Goal: Communication & Community: Answer question/provide support

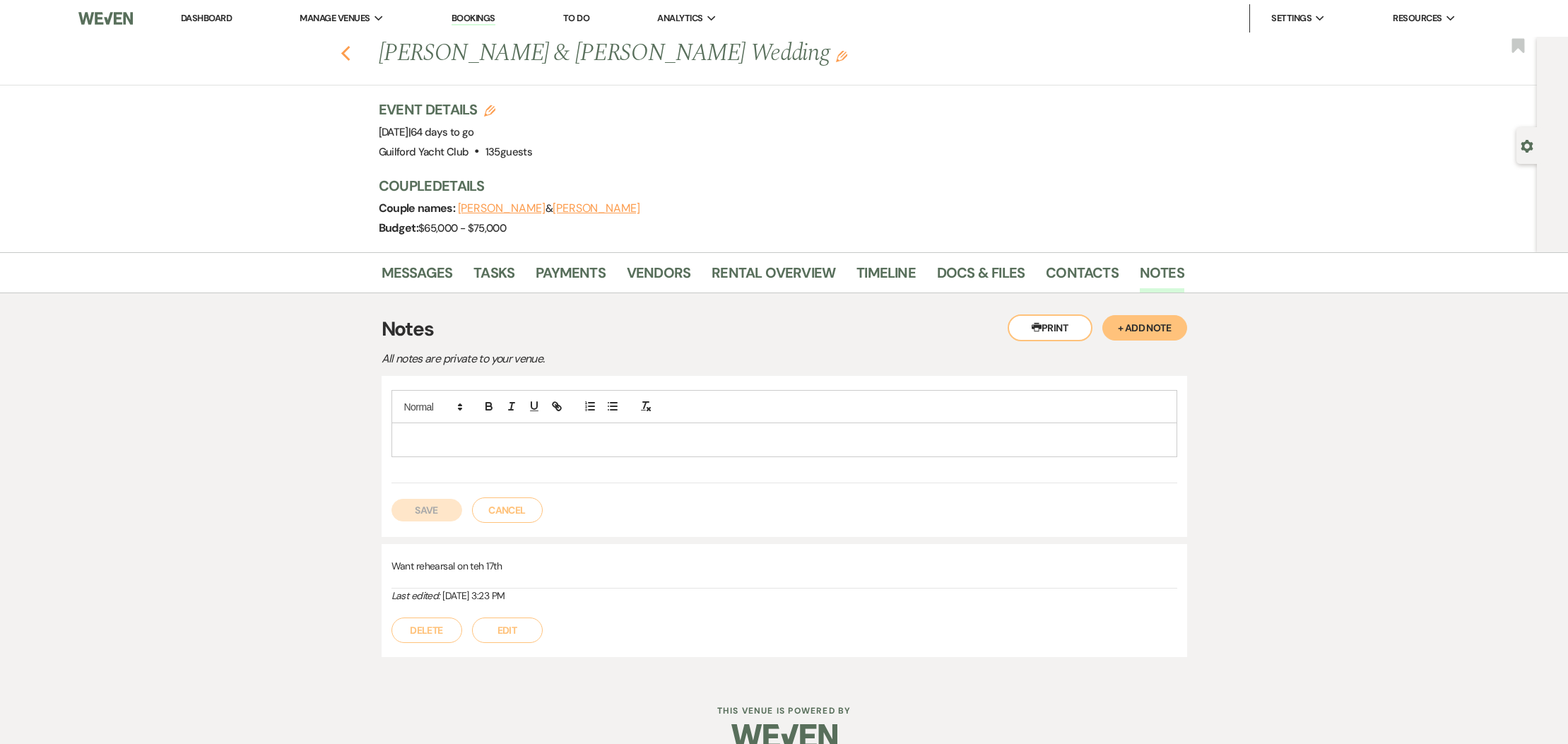
click at [349, 59] on use "button" at bounding box center [345, 54] width 9 height 16
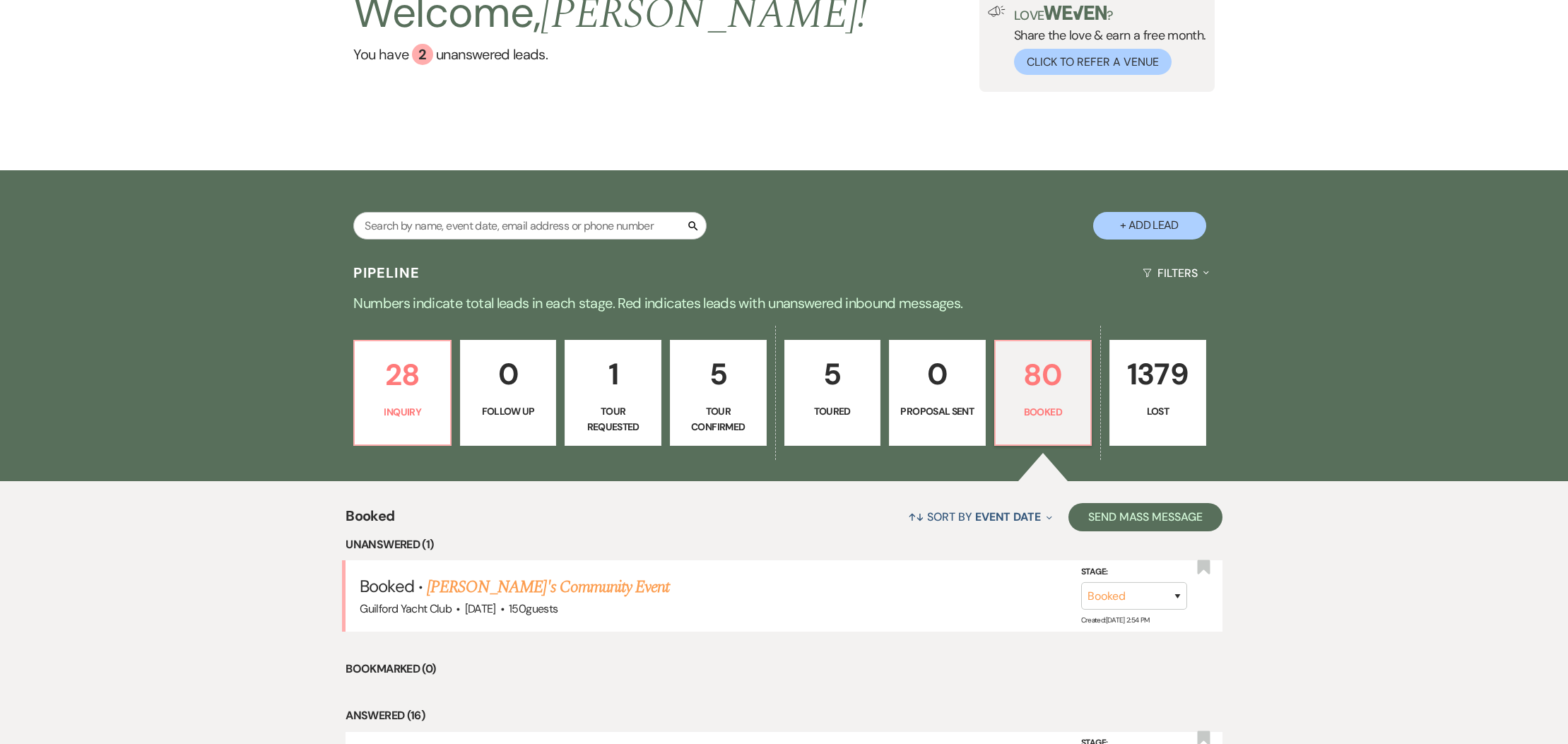
scroll to position [267, 0]
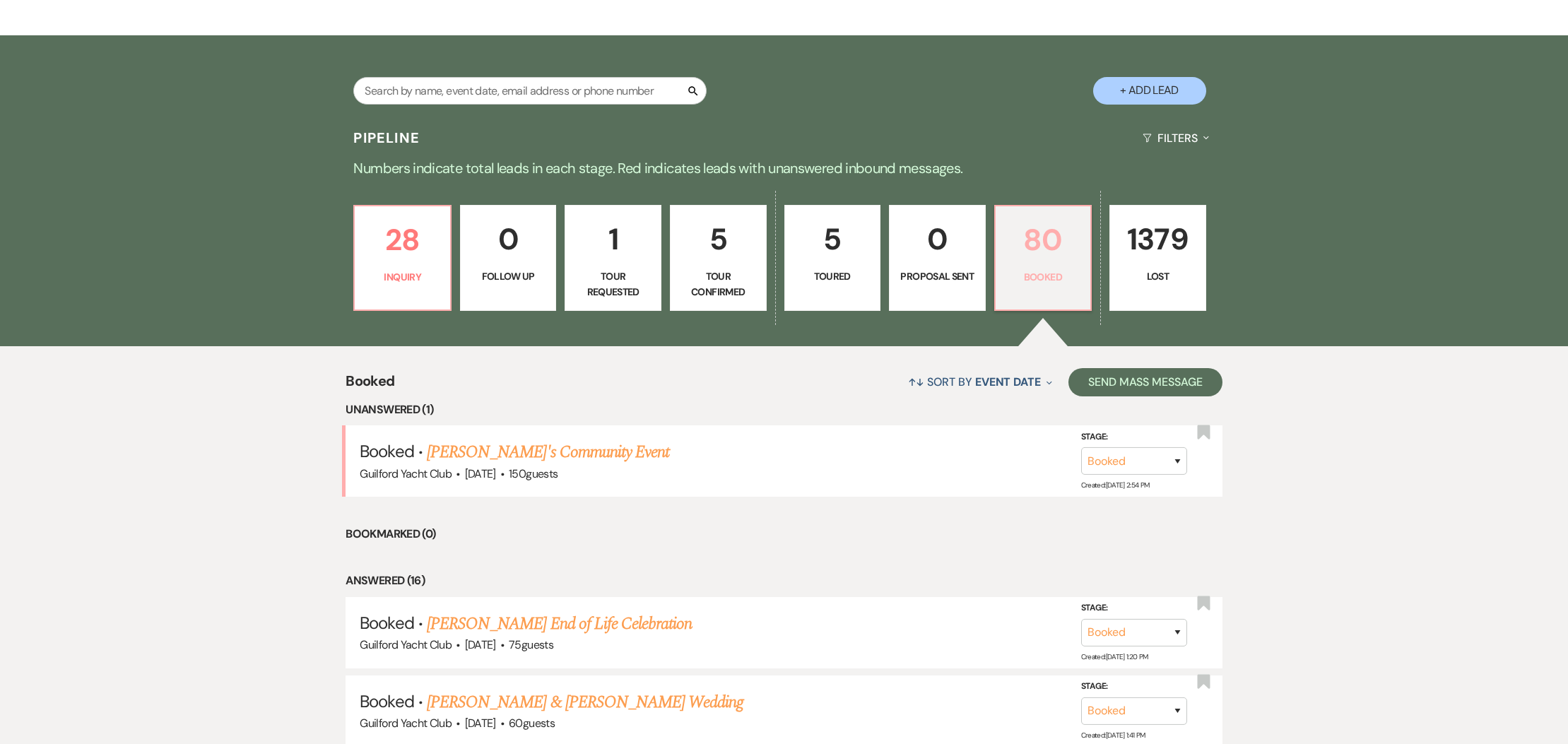
drag, startPoint x: 1042, startPoint y: 276, endPoint x: 1006, endPoint y: 291, distance: 39.0
click at [1042, 277] on p "Booked" at bounding box center [1042, 277] width 79 height 16
click at [537, 453] on link "[PERSON_NAME]'s Community Event" at bounding box center [548, 451] width 242 height 25
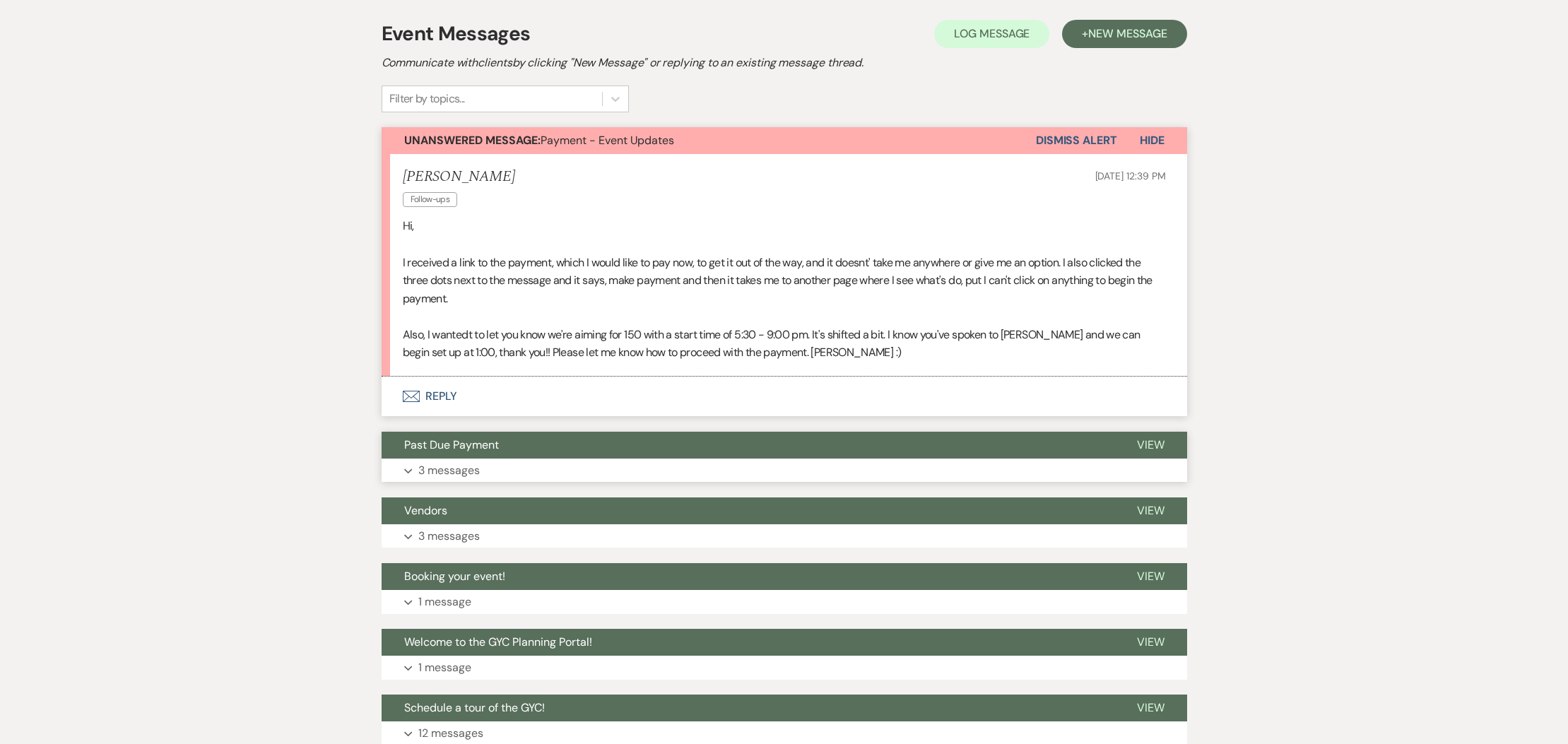
scroll to position [297, 0]
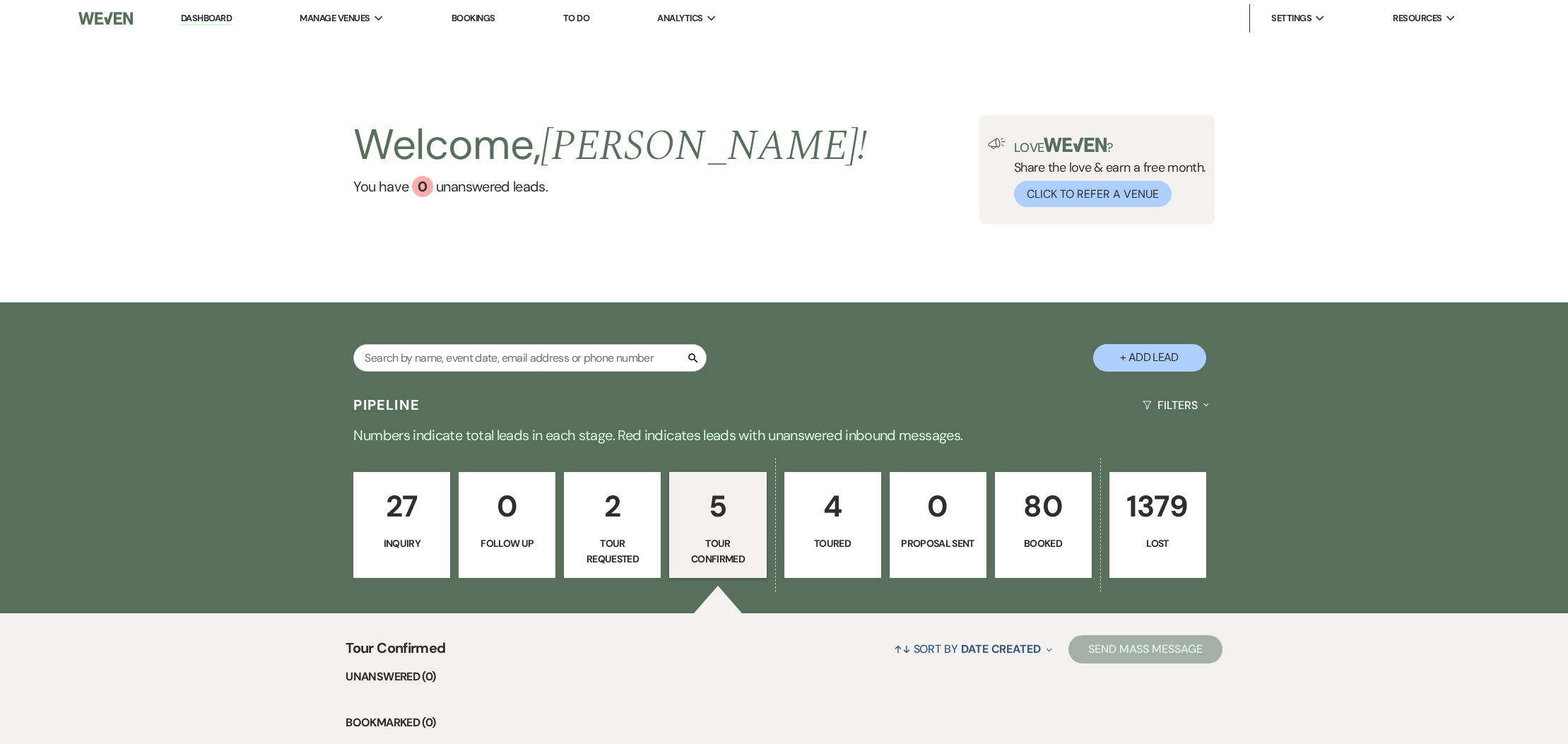
select select "4"
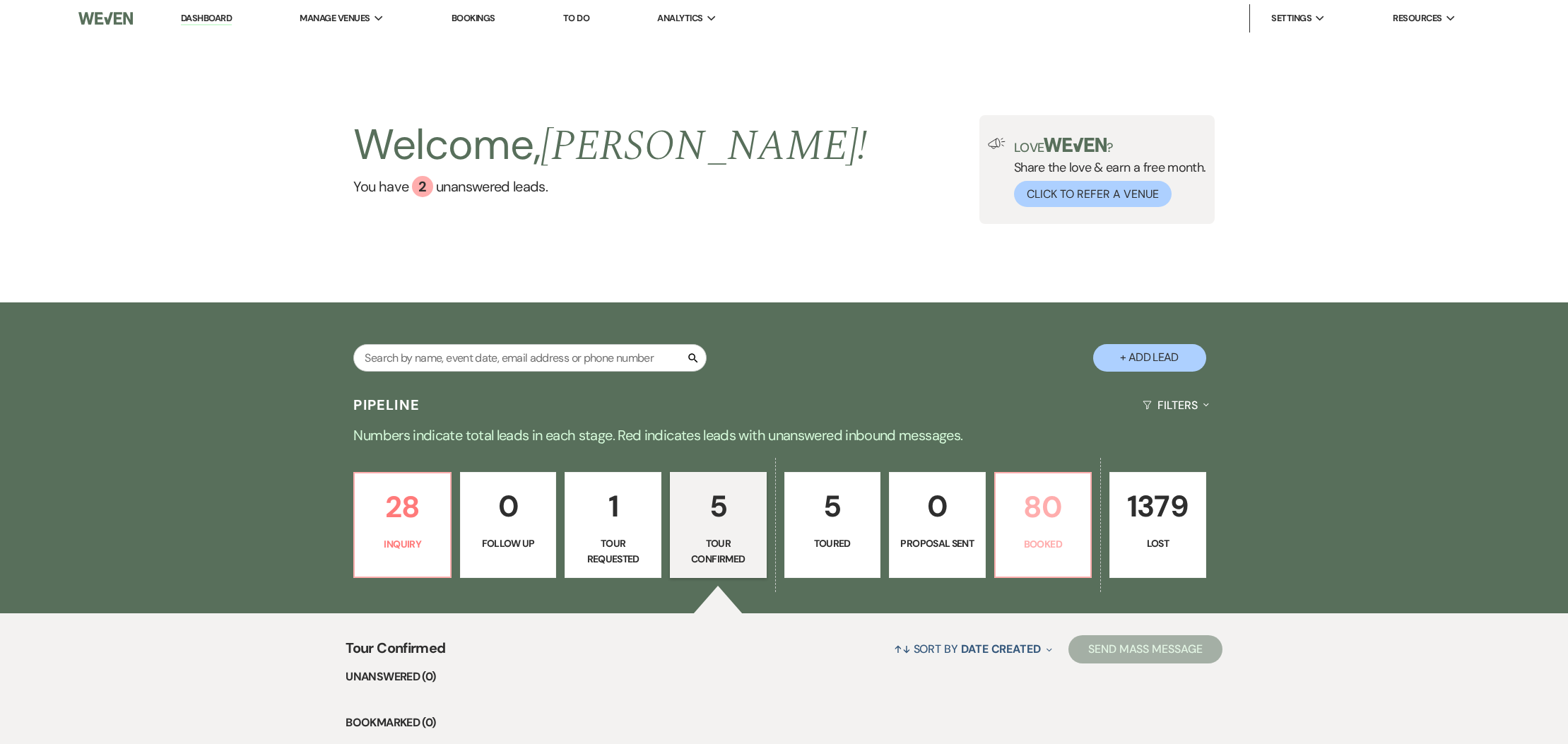
click at [1009, 492] on p "80" at bounding box center [1042, 507] width 79 height 47
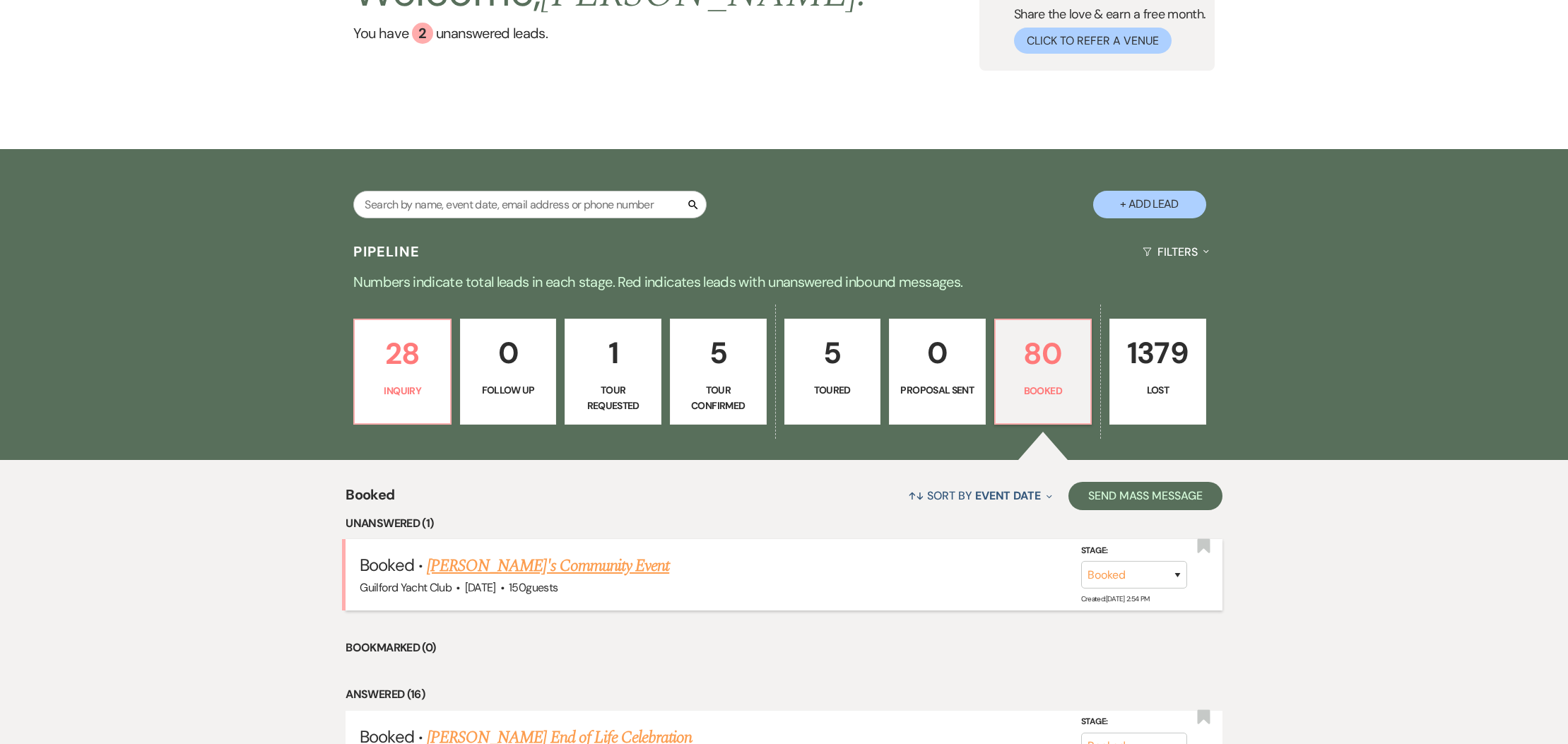
scroll to position [156, 0]
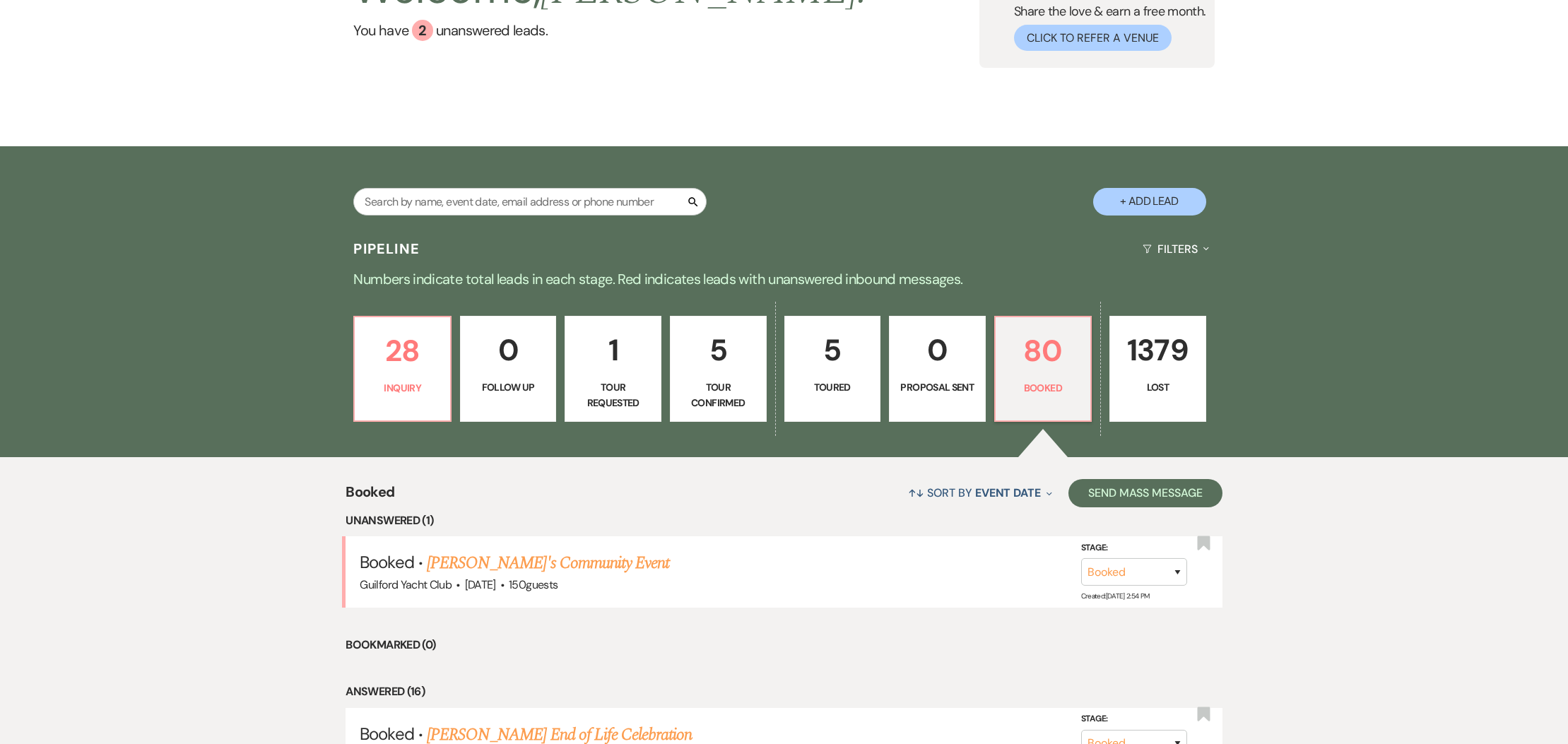
click at [554, 566] on link "[PERSON_NAME]'s Community Event" at bounding box center [548, 563] width 242 height 25
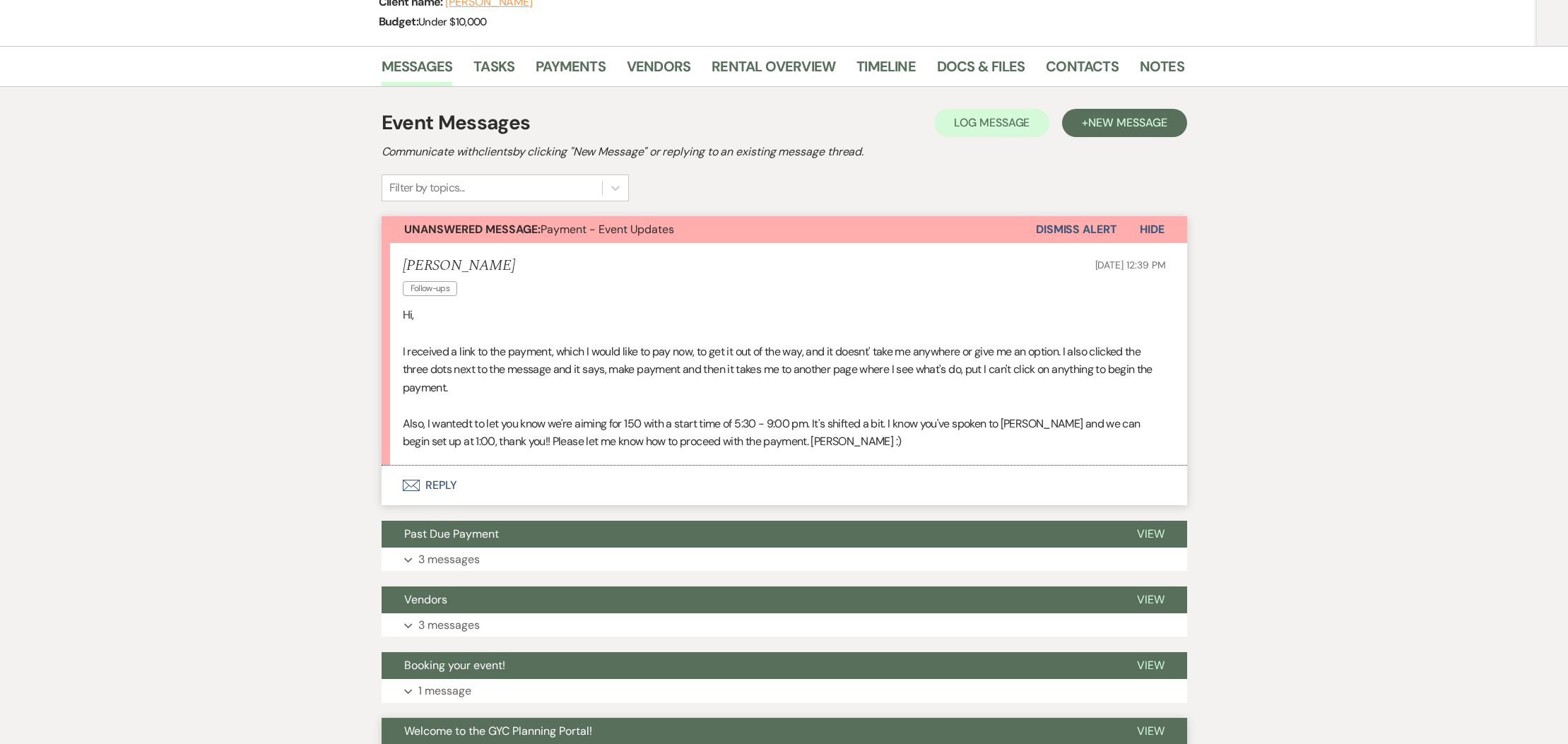
scroll to position [392, 0]
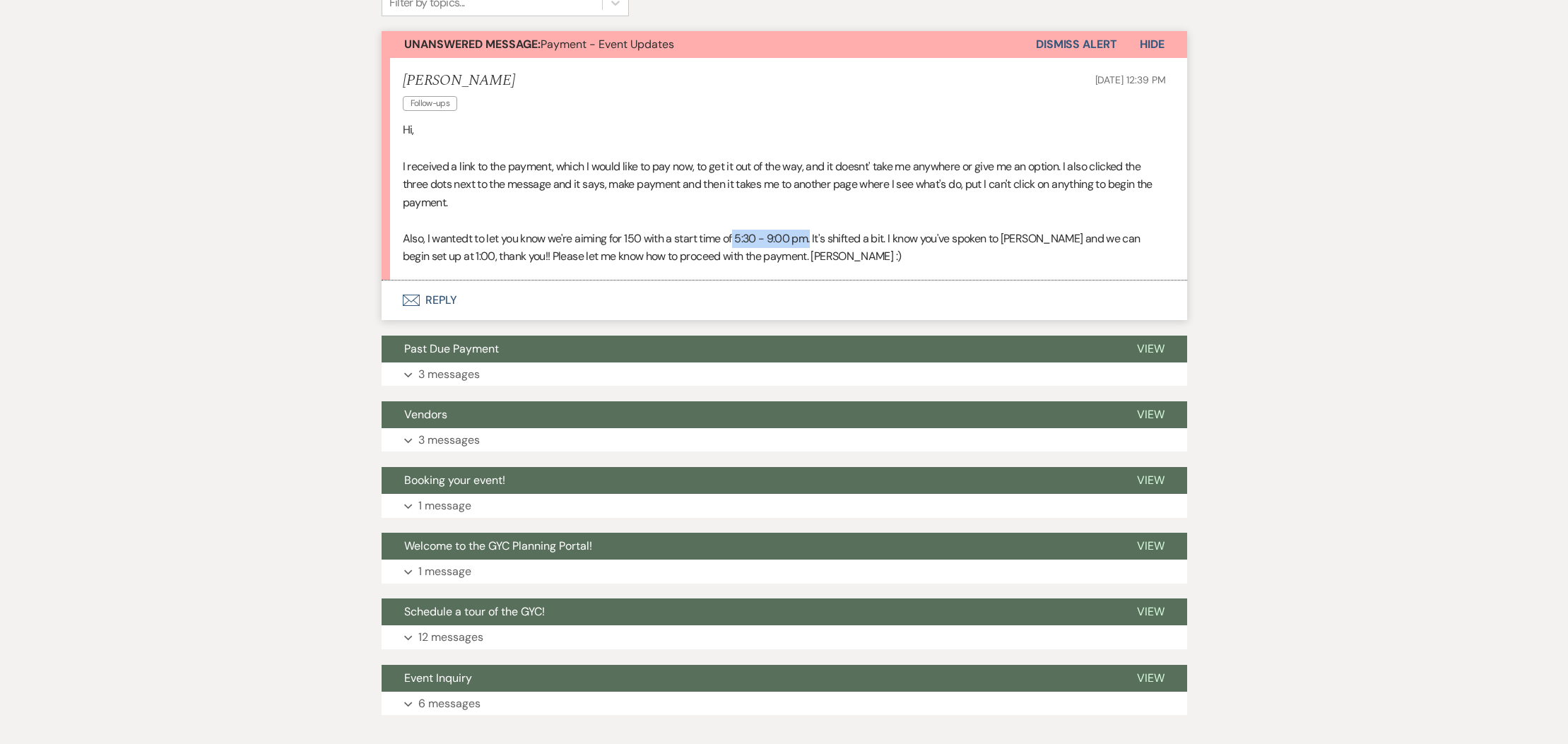
drag, startPoint x: 815, startPoint y: 241, endPoint x: 735, endPoint y: 242, distance: 80.0
click at [735, 242] on p "Also, I wantedt to let you know we're aiming for 150 with a start time of 5:30 …" at bounding box center [784, 248] width 763 height 36
click at [828, 262] on p "Also, I wantedt to let you know we're aiming for 150 with a start time of 5:30 …" at bounding box center [784, 248] width 763 height 36
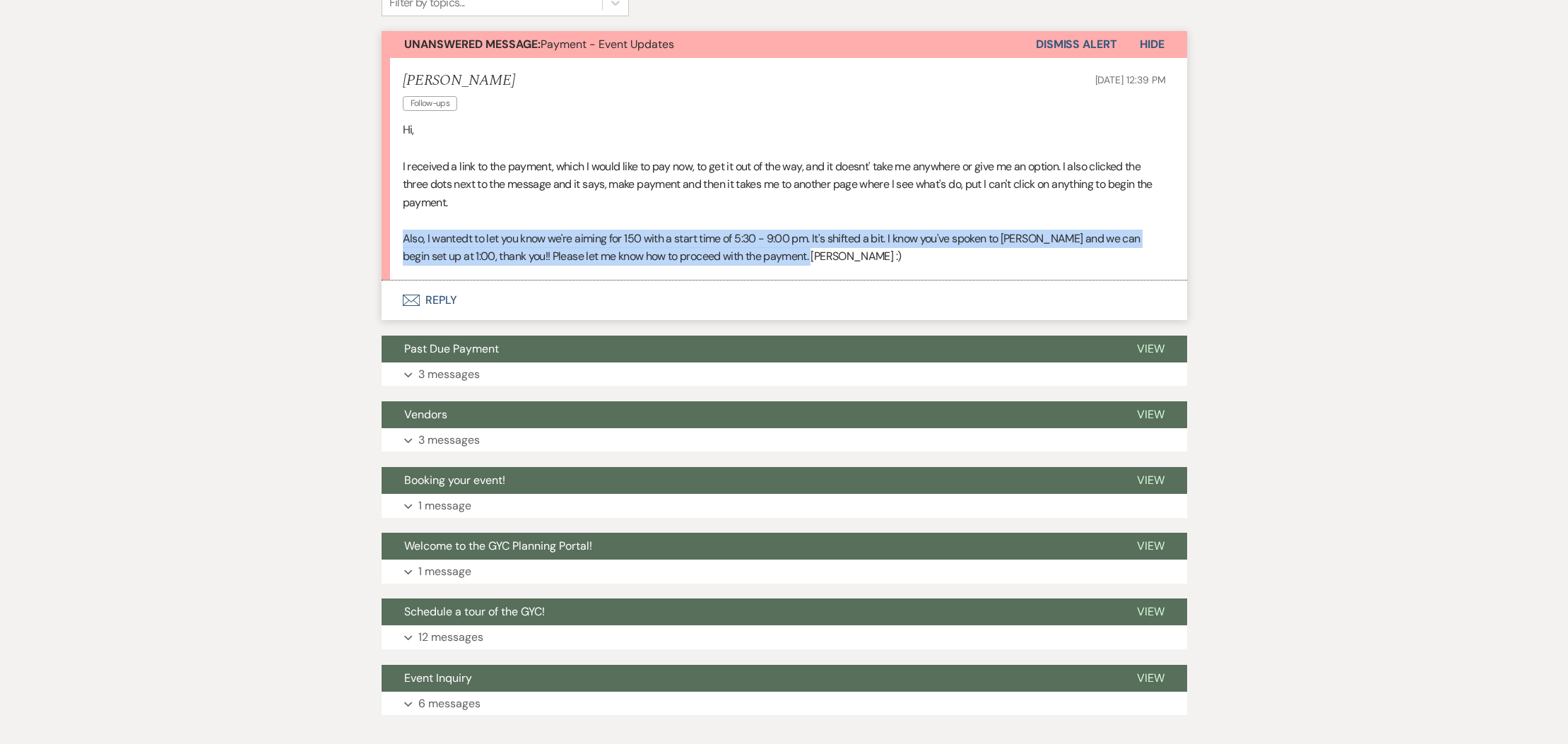
drag, startPoint x: 790, startPoint y: 260, endPoint x: 389, endPoint y: 236, distance: 401.7
click at [389, 236] on li "[PERSON_NAME] Follow-ups [DATE] 12:39 PM Hi, I received a link to the payment, …" at bounding box center [784, 169] width 805 height 223
copy p "Also, I wantedt to let you know we're aiming for 150 with a start time of 5:30 …"
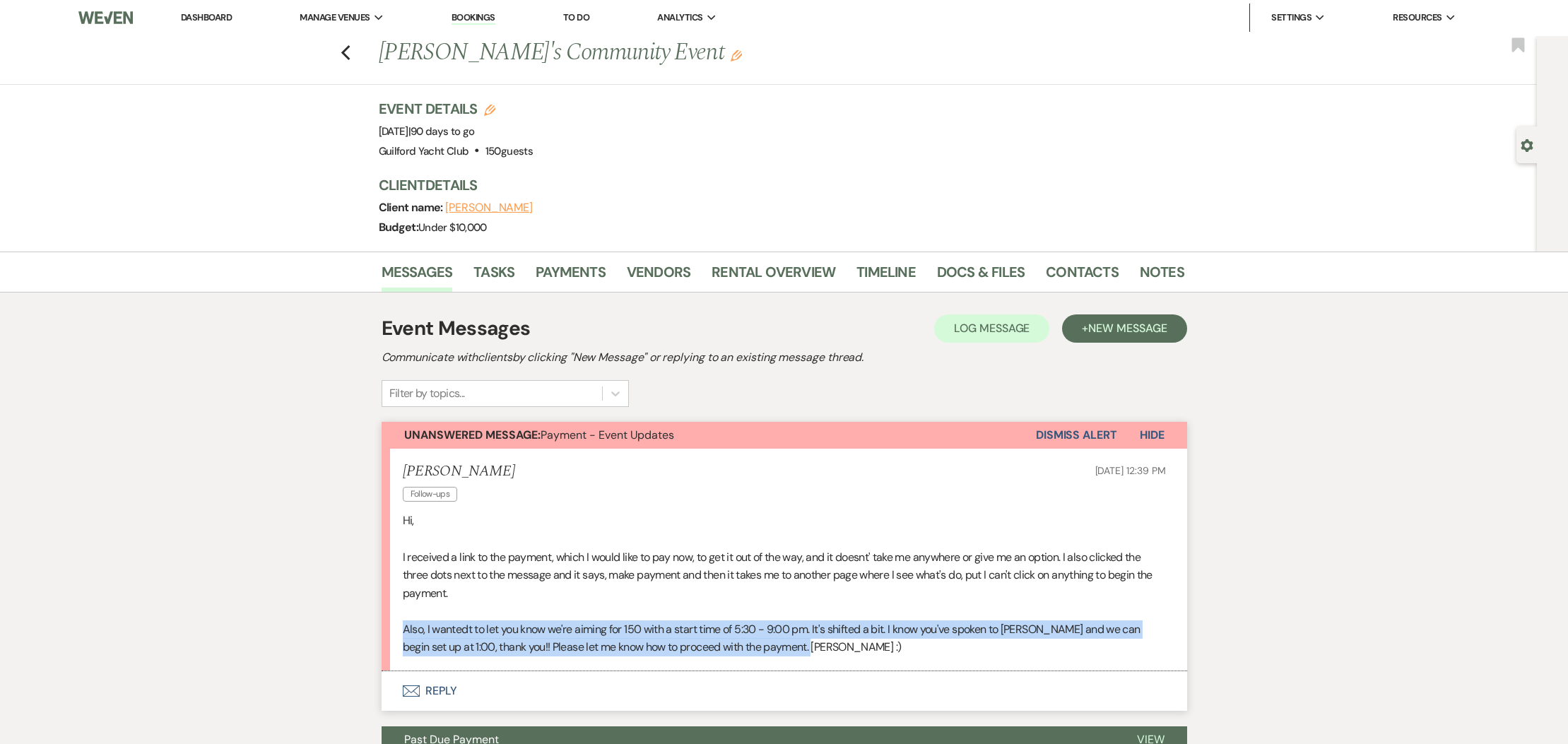
scroll to position [0, 0]
click at [1157, 271] on link "Notes" at bounding box center [1162, 277] width 45 height 31
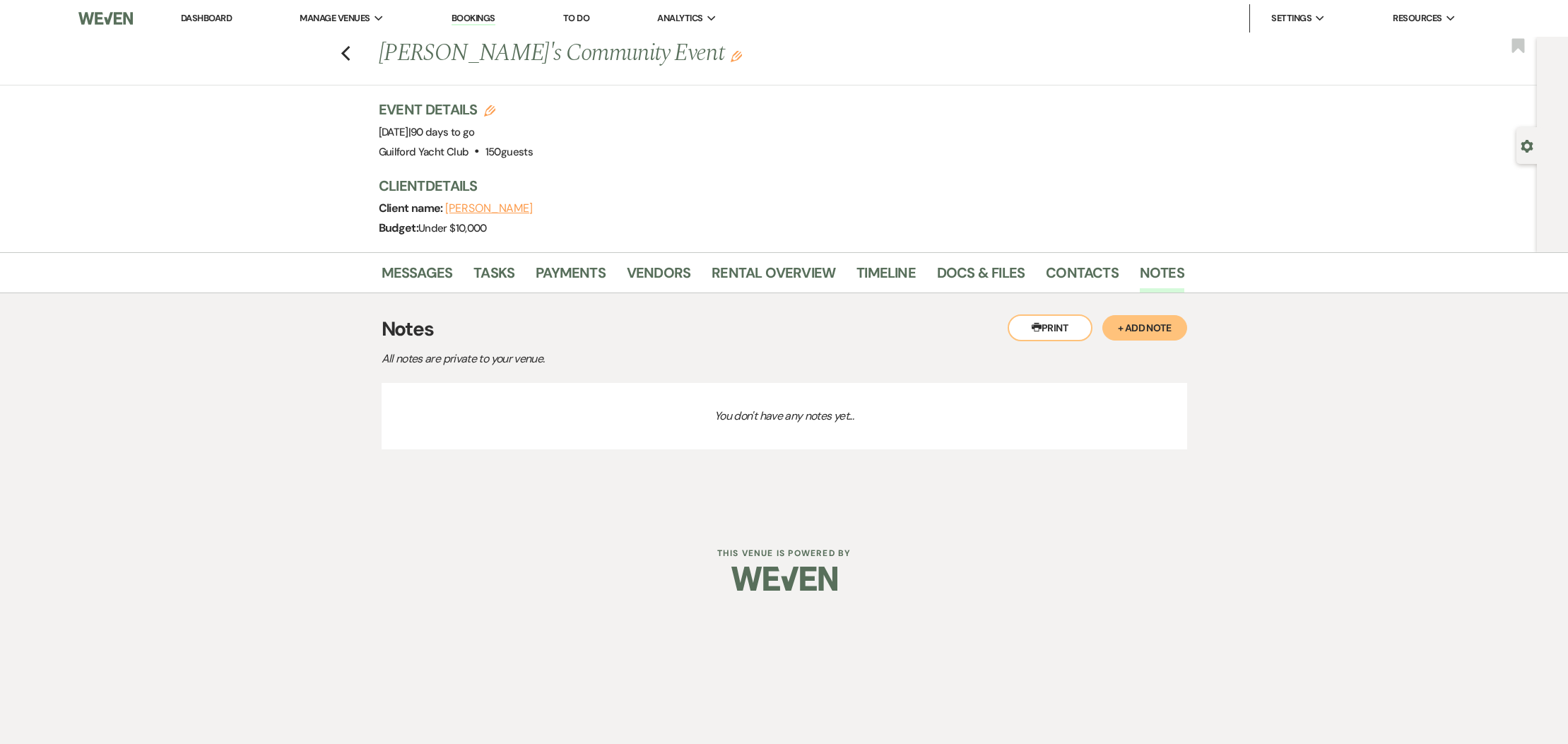
drag, startPoint x: 1128, startPoint y: 330, endPoint x: 1070, endPoint y: 336, distance: 58.3
click at [1124, 331] on button "+ Add Note" at bounding box center [1144, 327] width 85 height 25
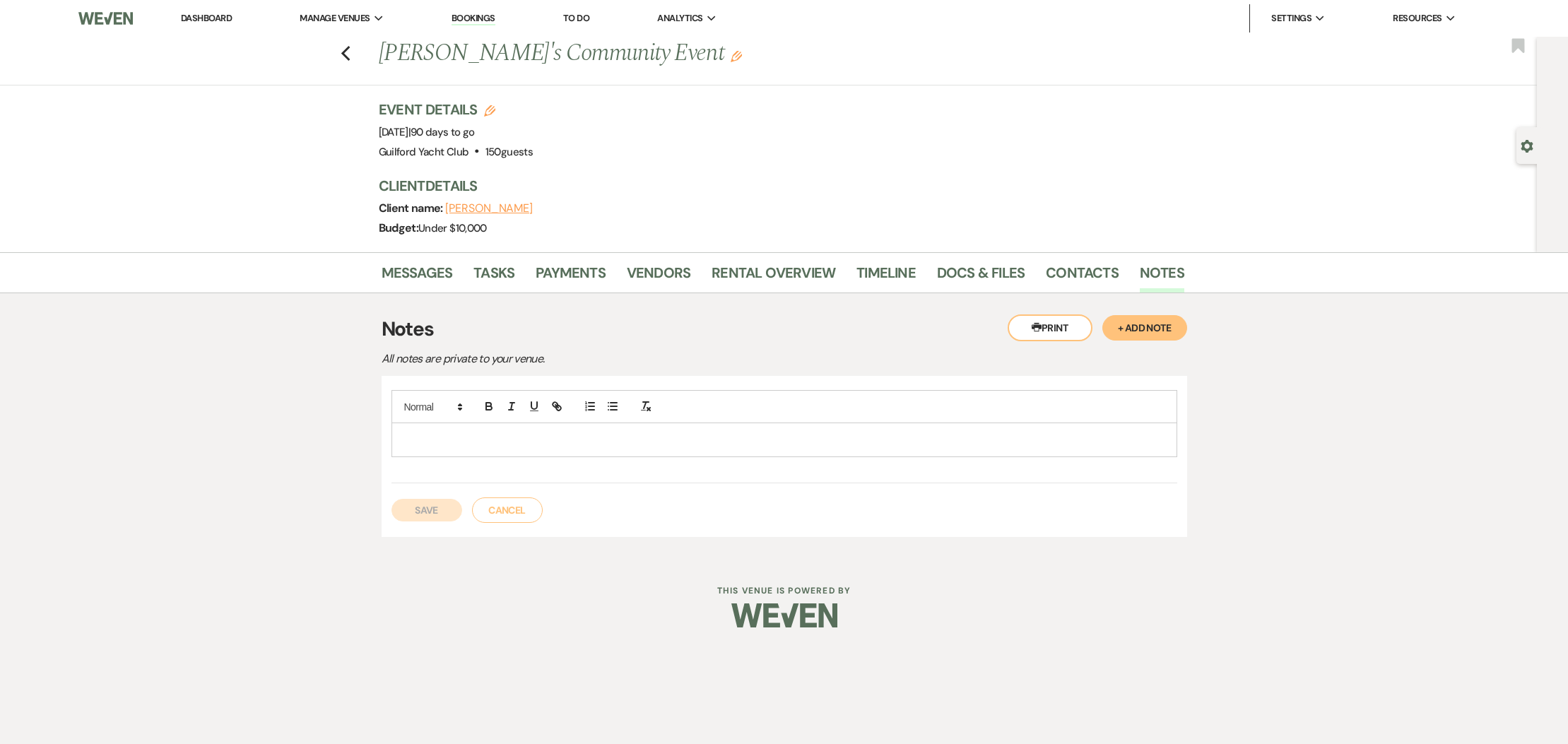
click at [526, 451] on div at bounding box center [784, 439] width 784 height 33
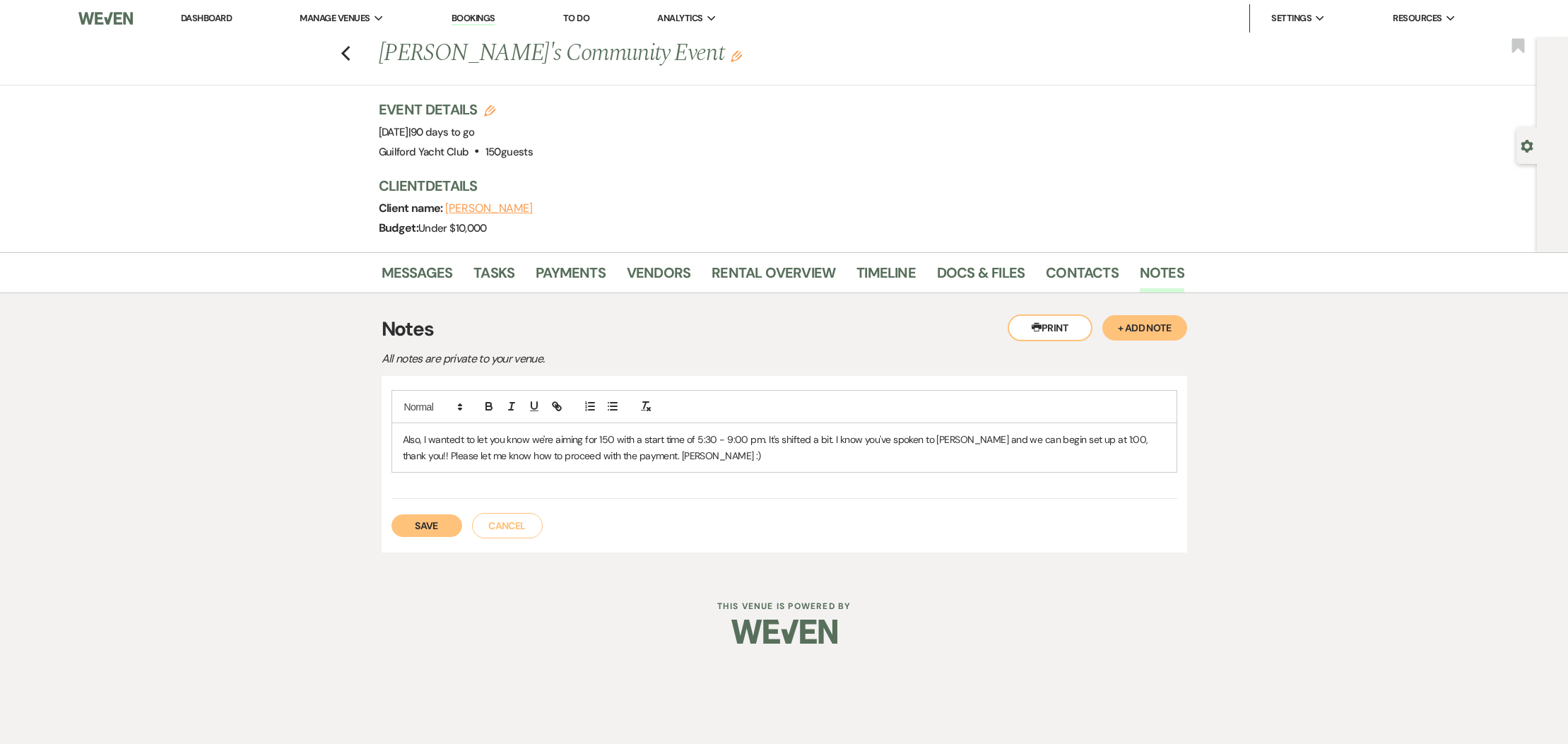
click at [450, 525] on button "Save" at bounding box center [427, 526] width 71 height 22
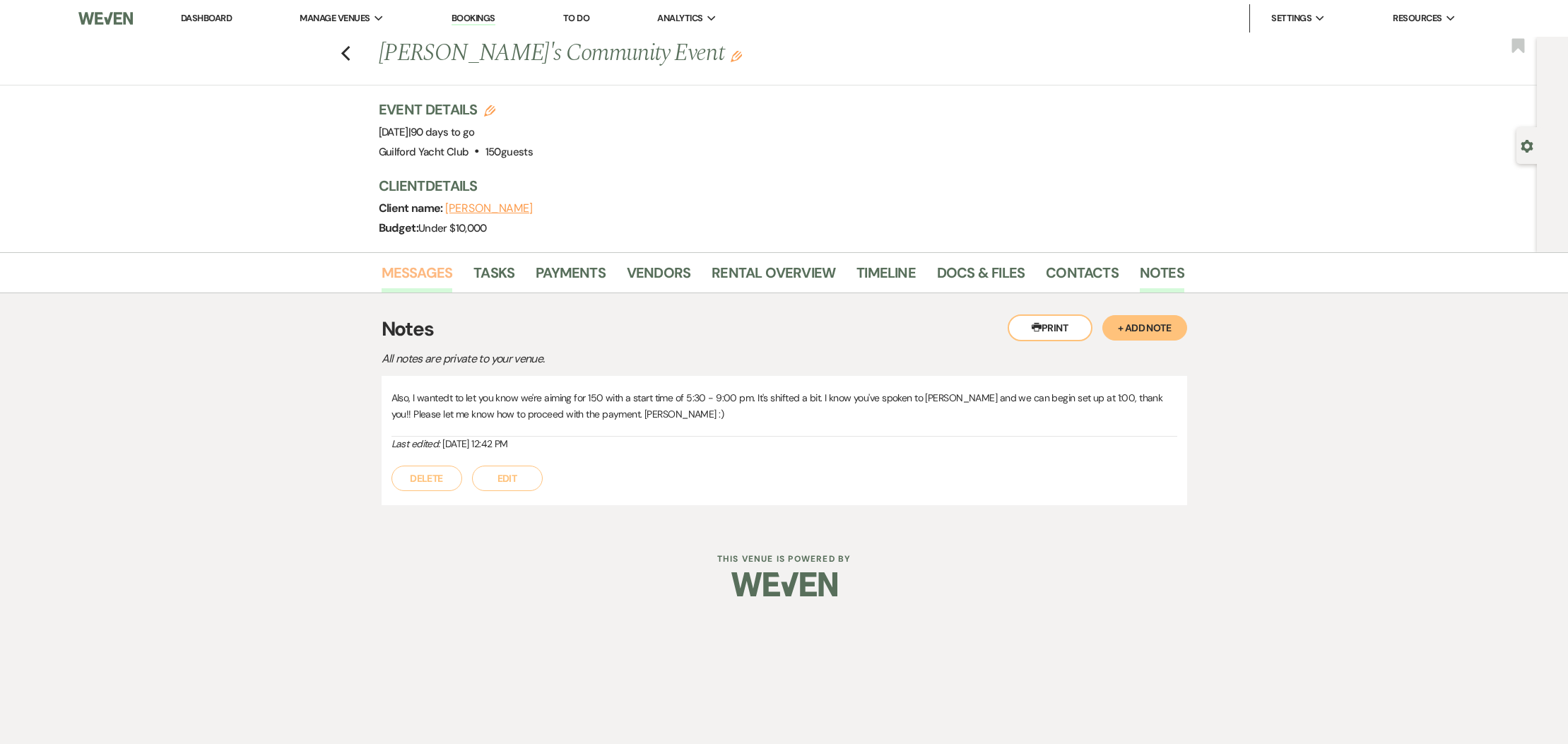
click at [438, 269] on link "Messages" at bounding box center [417, 277] width 72 height 31
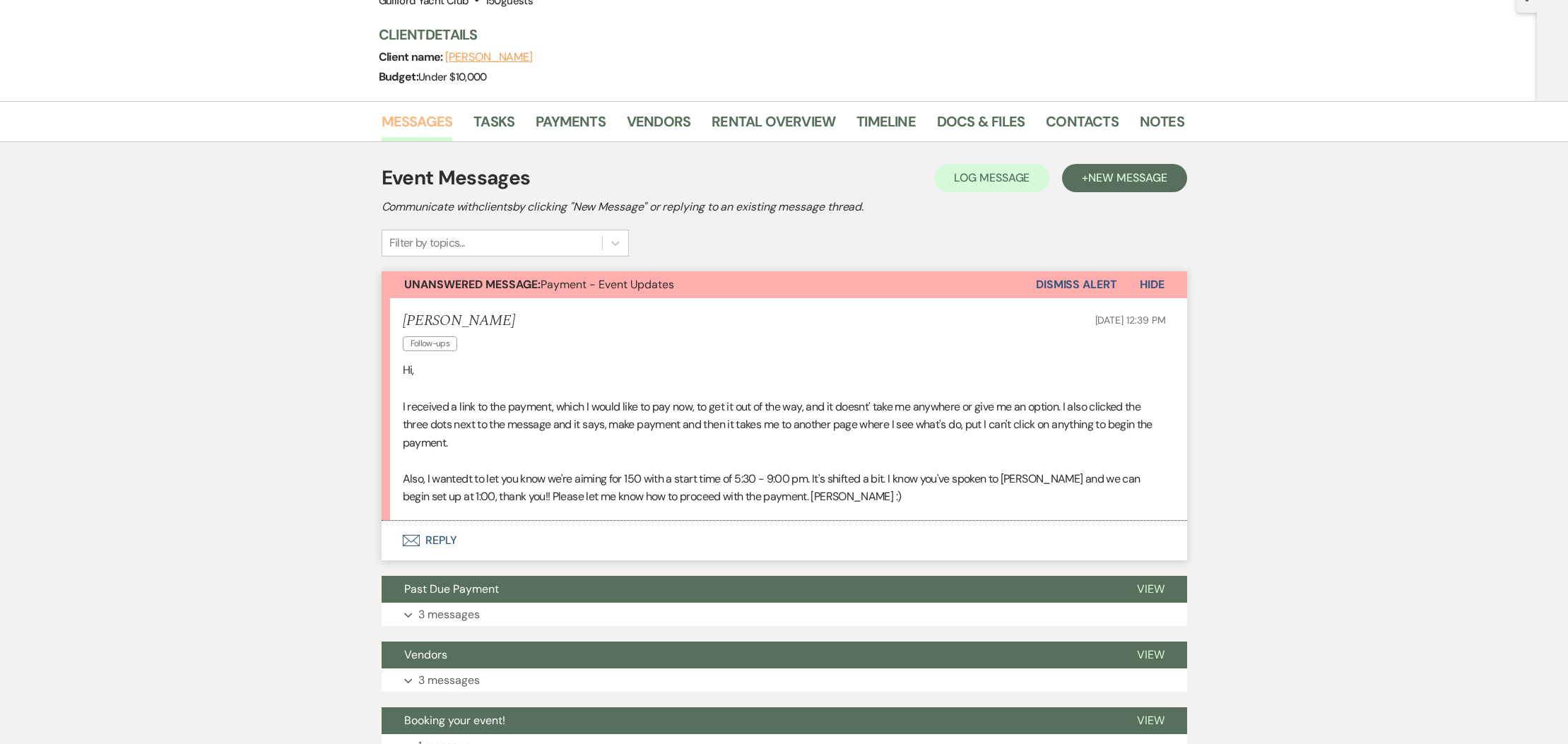
scroll to position [158, 0]
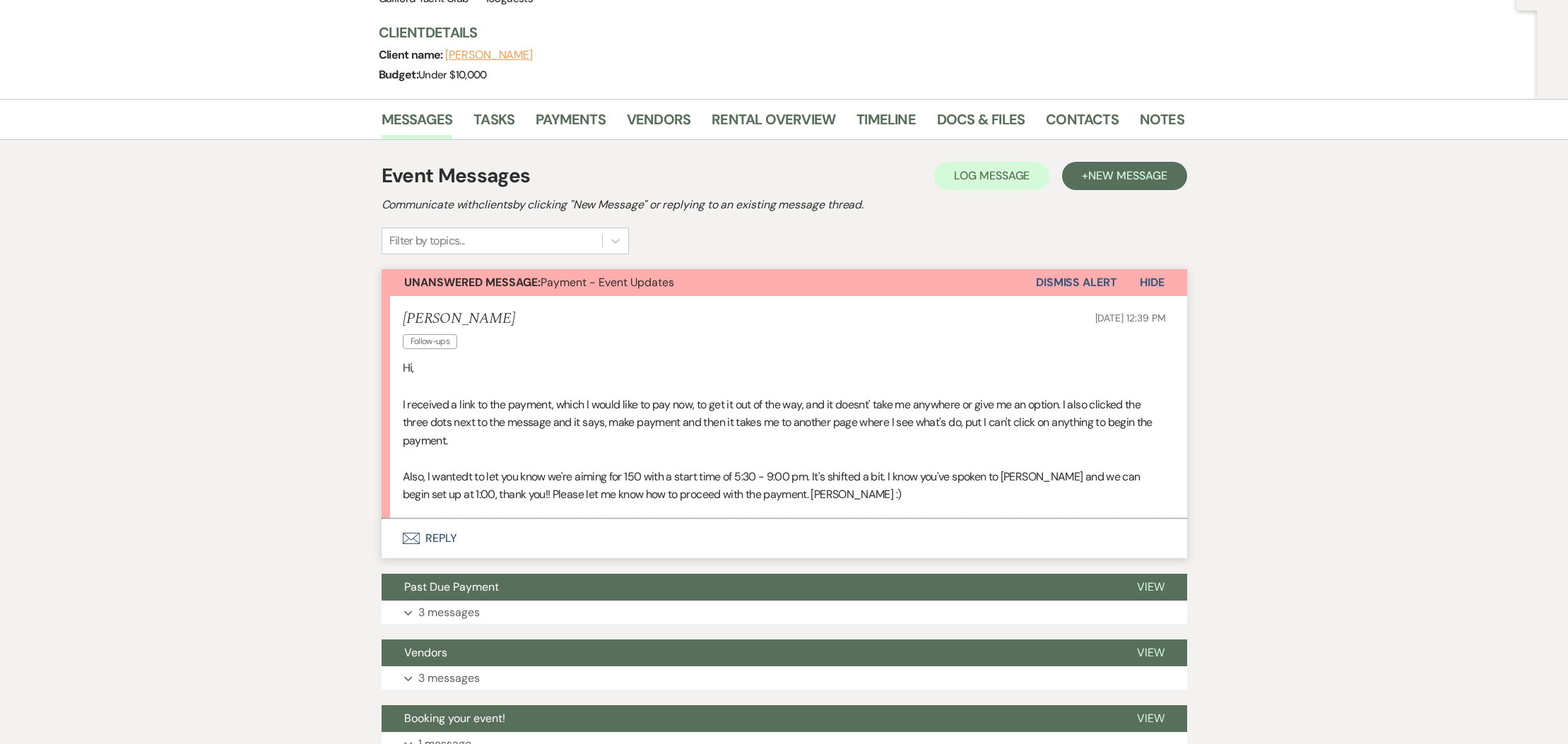
click at [432, 534] on button "Envelope Reply" at bounding box center [784, 539] width 805 height 40
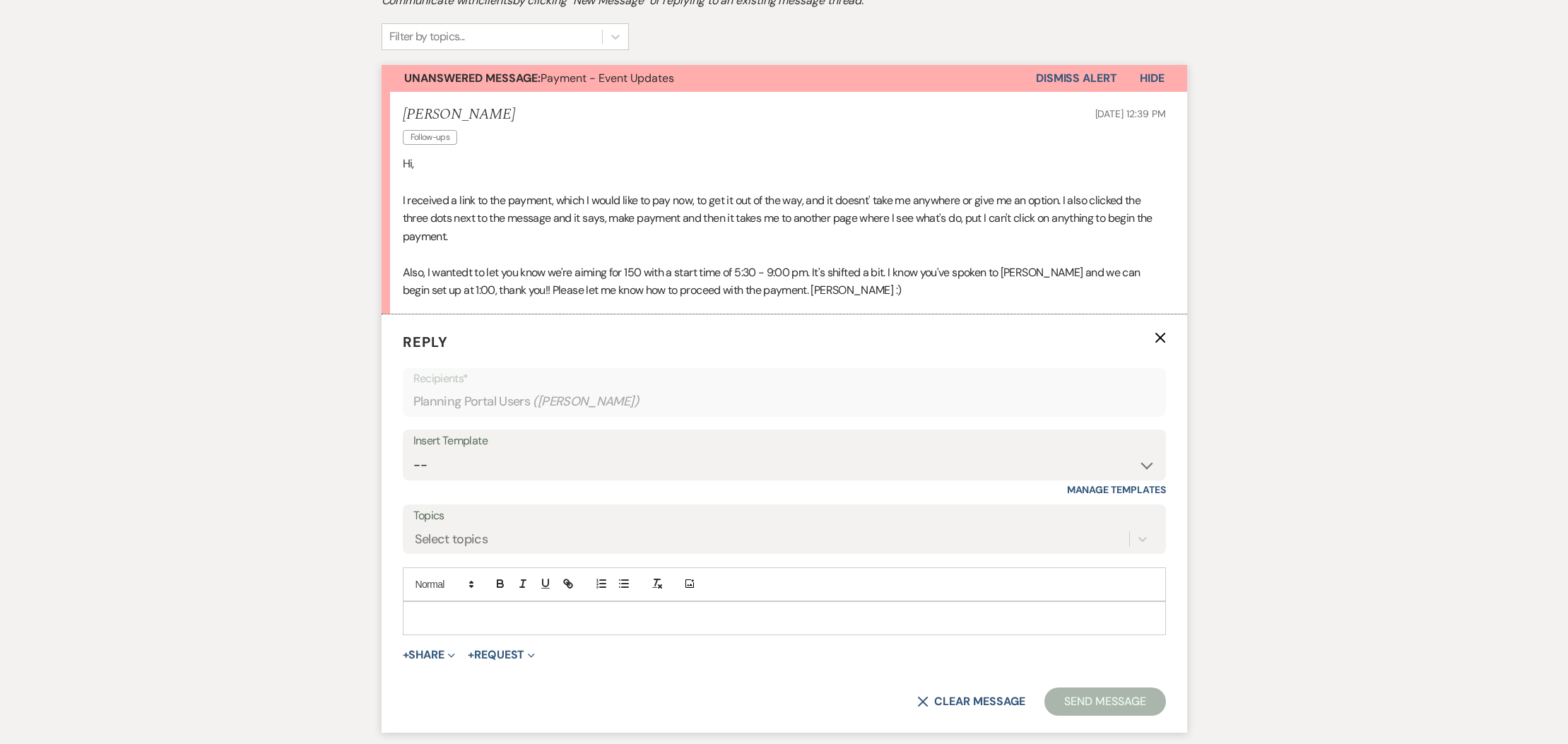
scroll to position [492, 0]
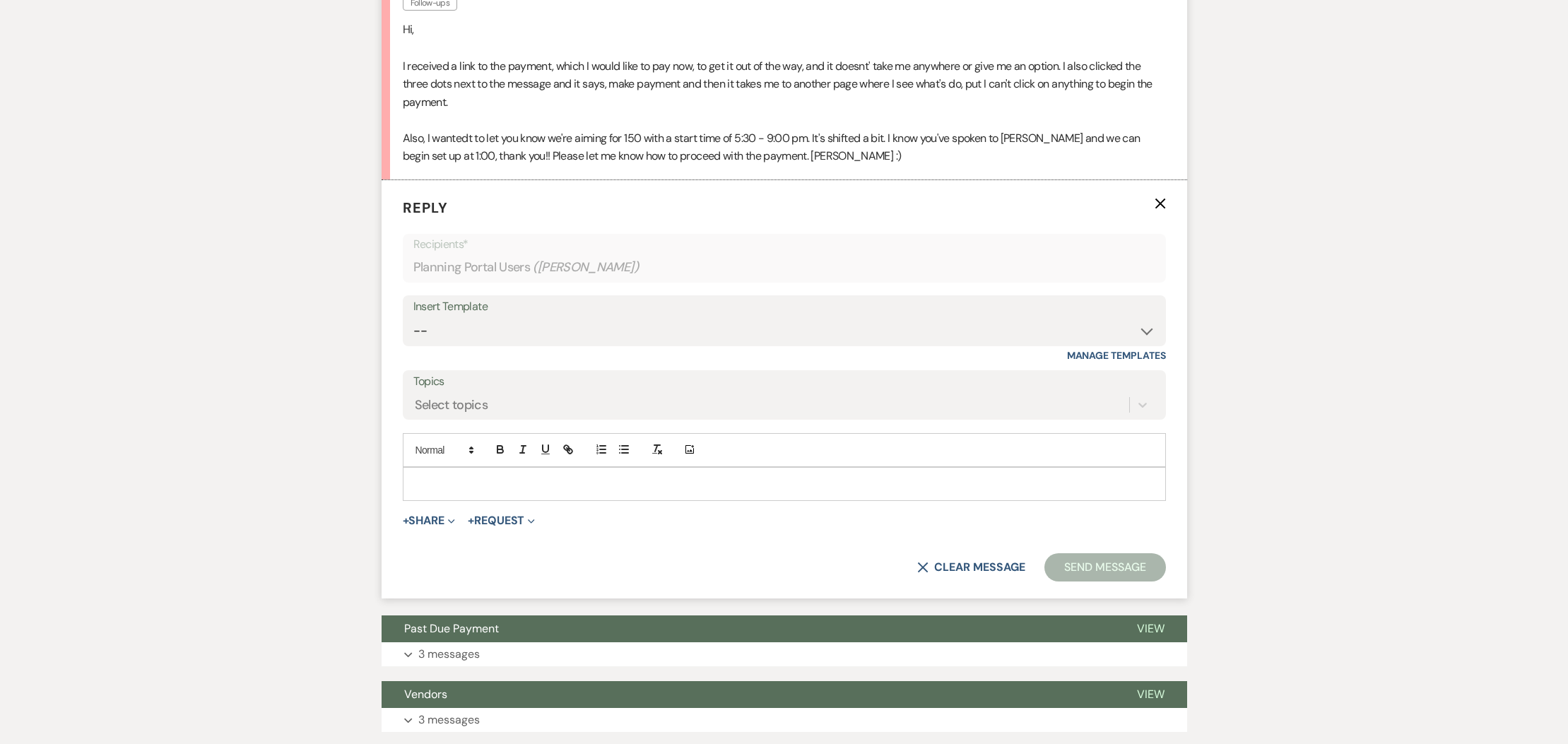
click at [420, 478] on p at bounding box center [784, 484] width 740 height 16
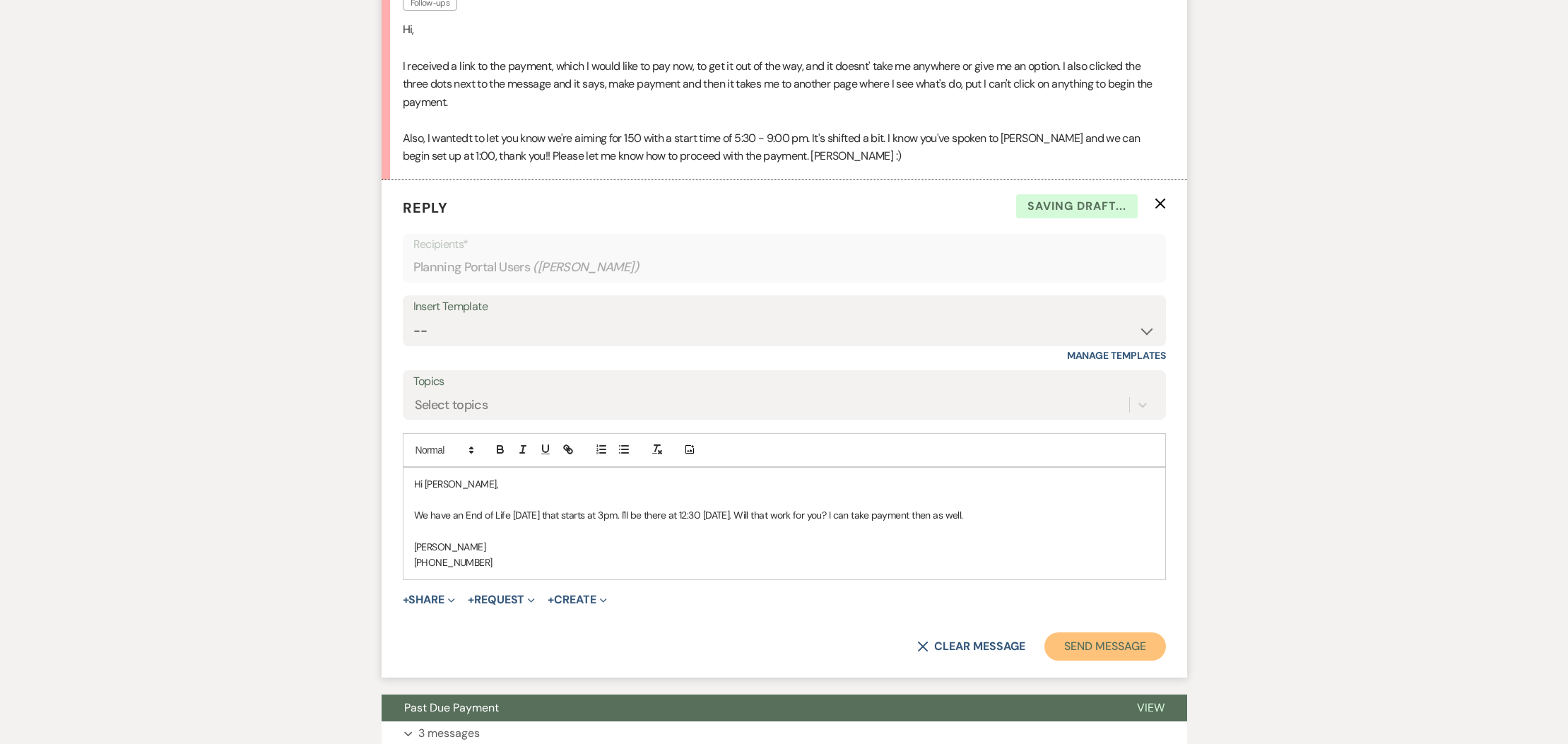
drag, startPoint x: 1121, startPoint y: 642, endPoint x: 1113, endPoint y: 634, distance: 11.3
click at [1121, 642] on button "Send Message" at bounding box center [1105, 646] width 121 height 28
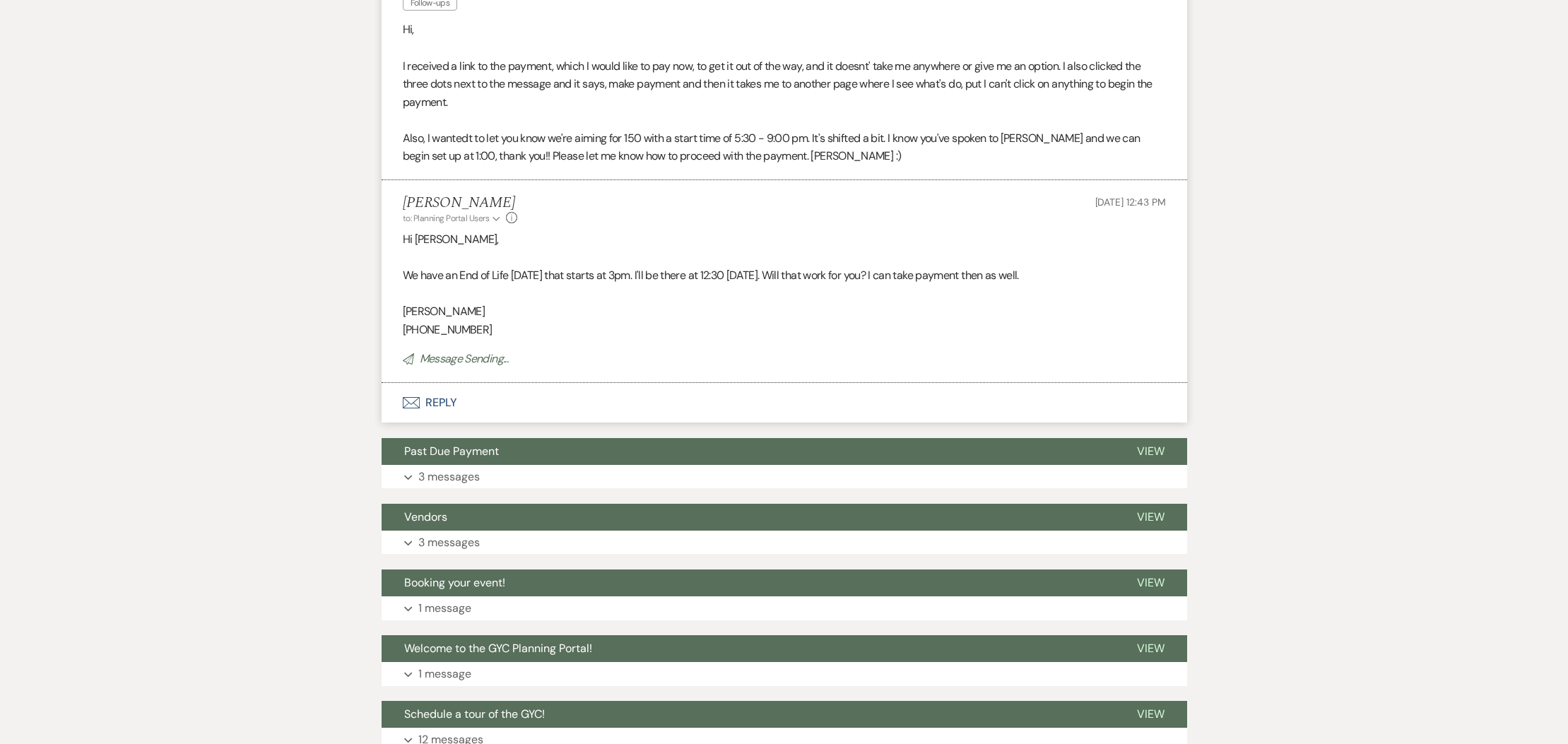
scroll to position [0, 0]
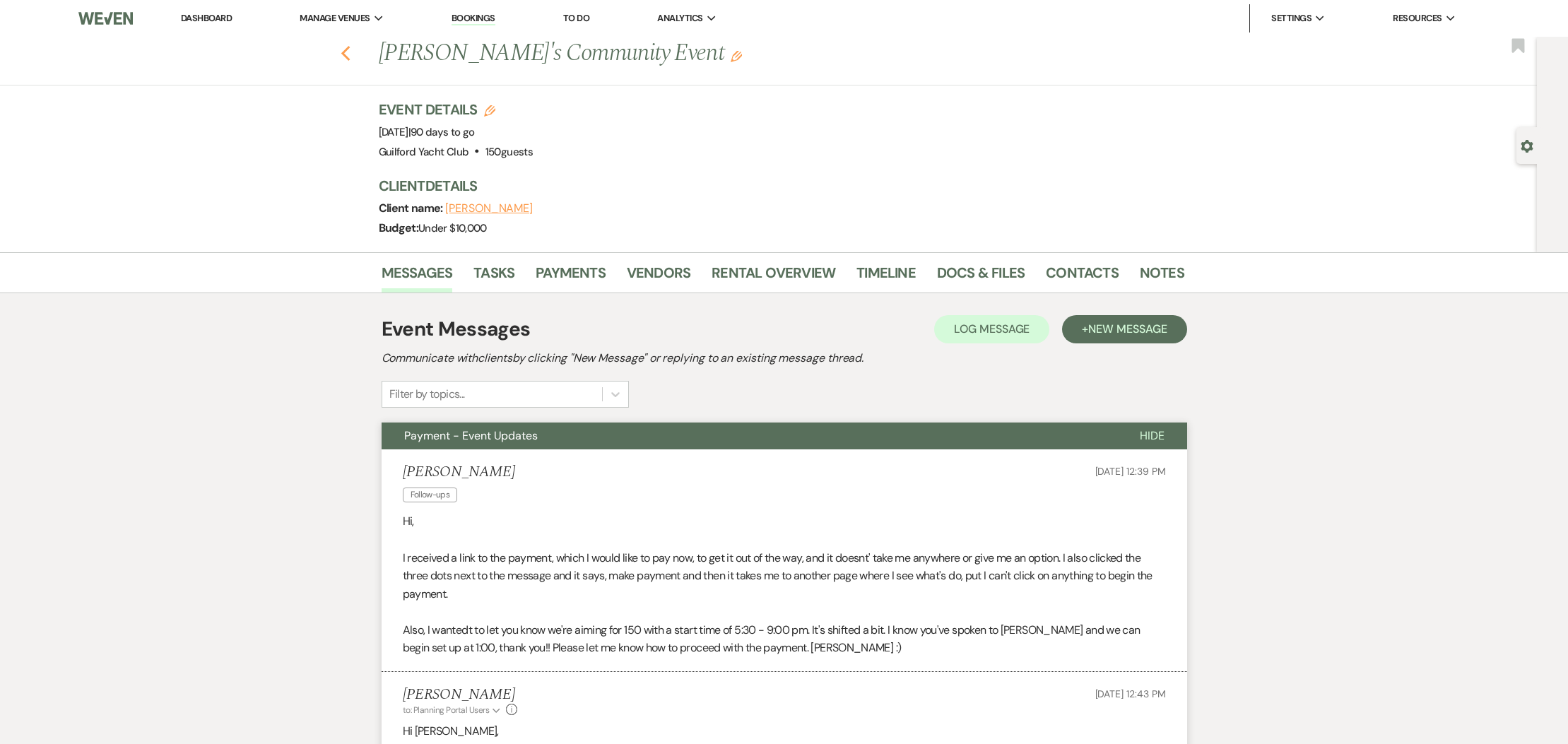
click at [348, 56] on icon "Previous" at bounding box center [346, 54] width 10 height 17
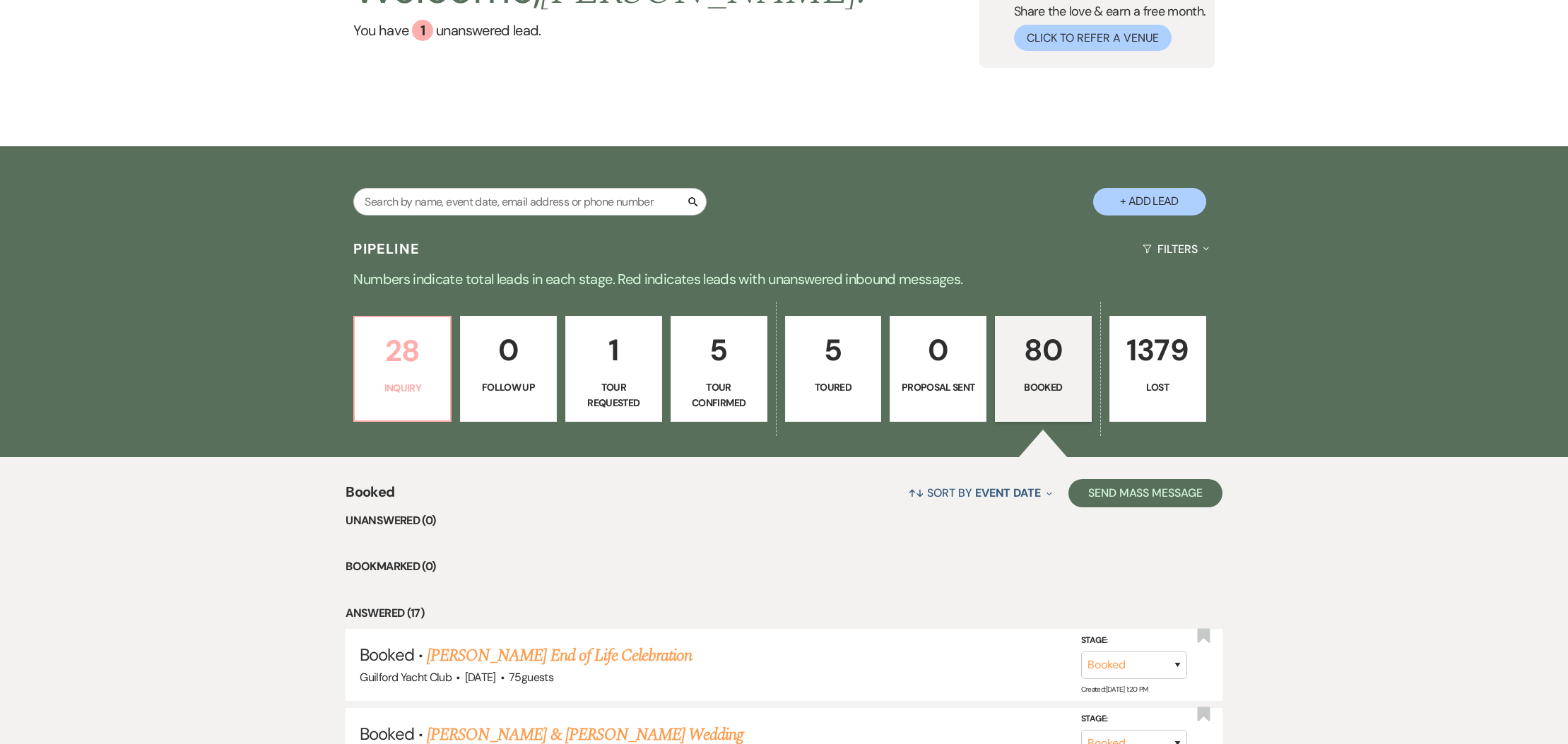
click at [423, 370] on p "28" at bounding box center [402, 350] width 79 height 47
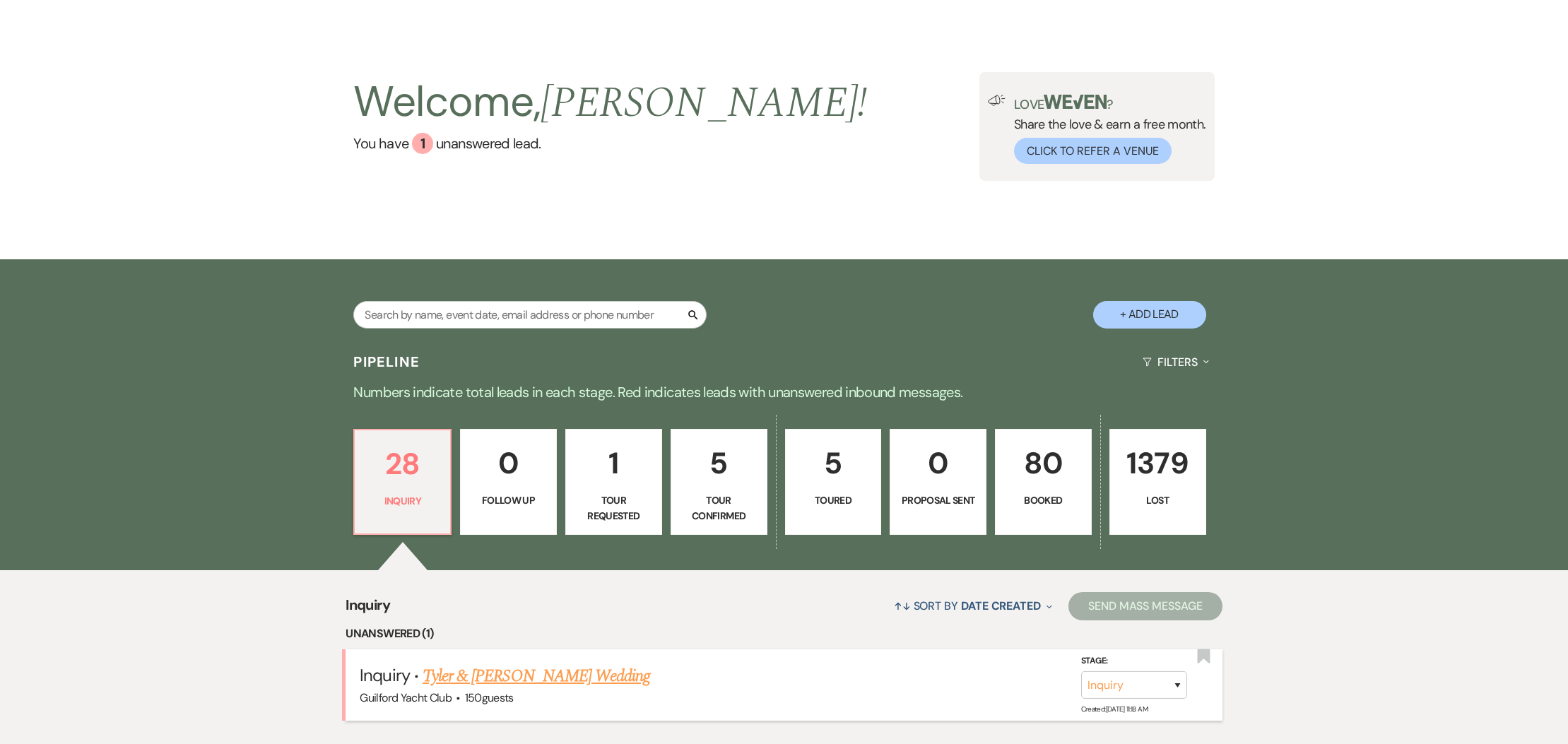
scroll to position [156, 0]
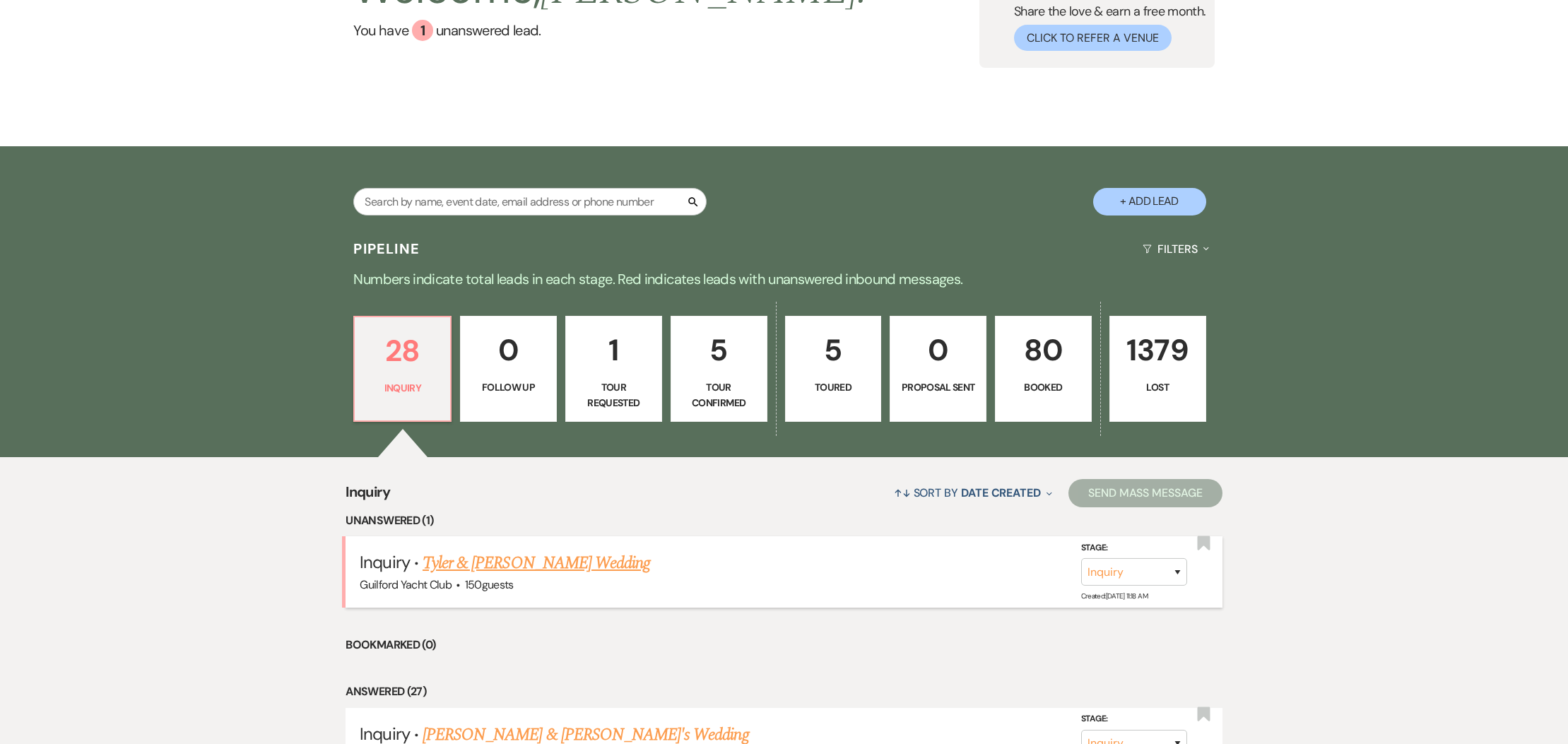
click at [552, 568] on link "Tyler & [PERSON_NAME] Wedding" at bounding box center [537, 563] width 228 height 25
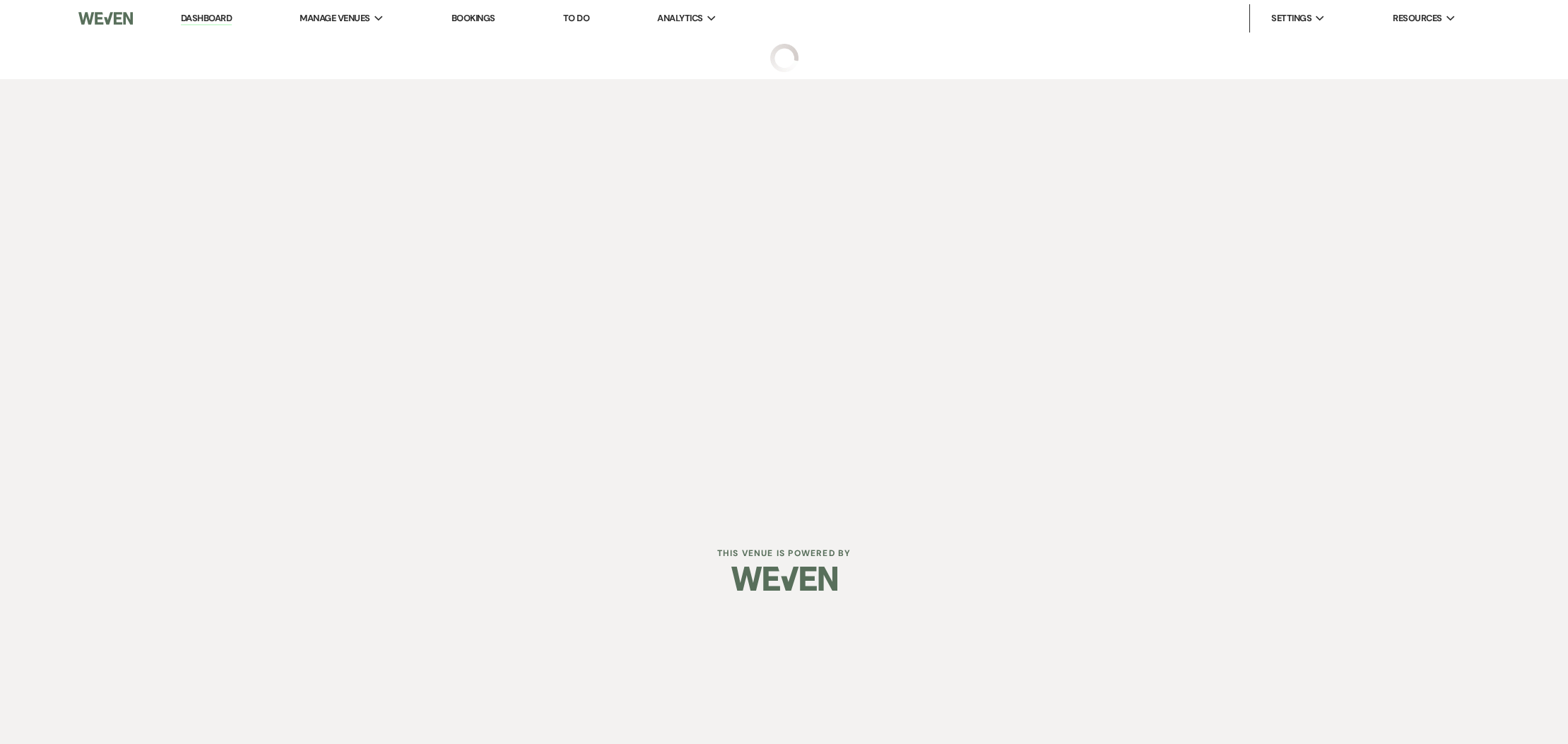
select select "5"
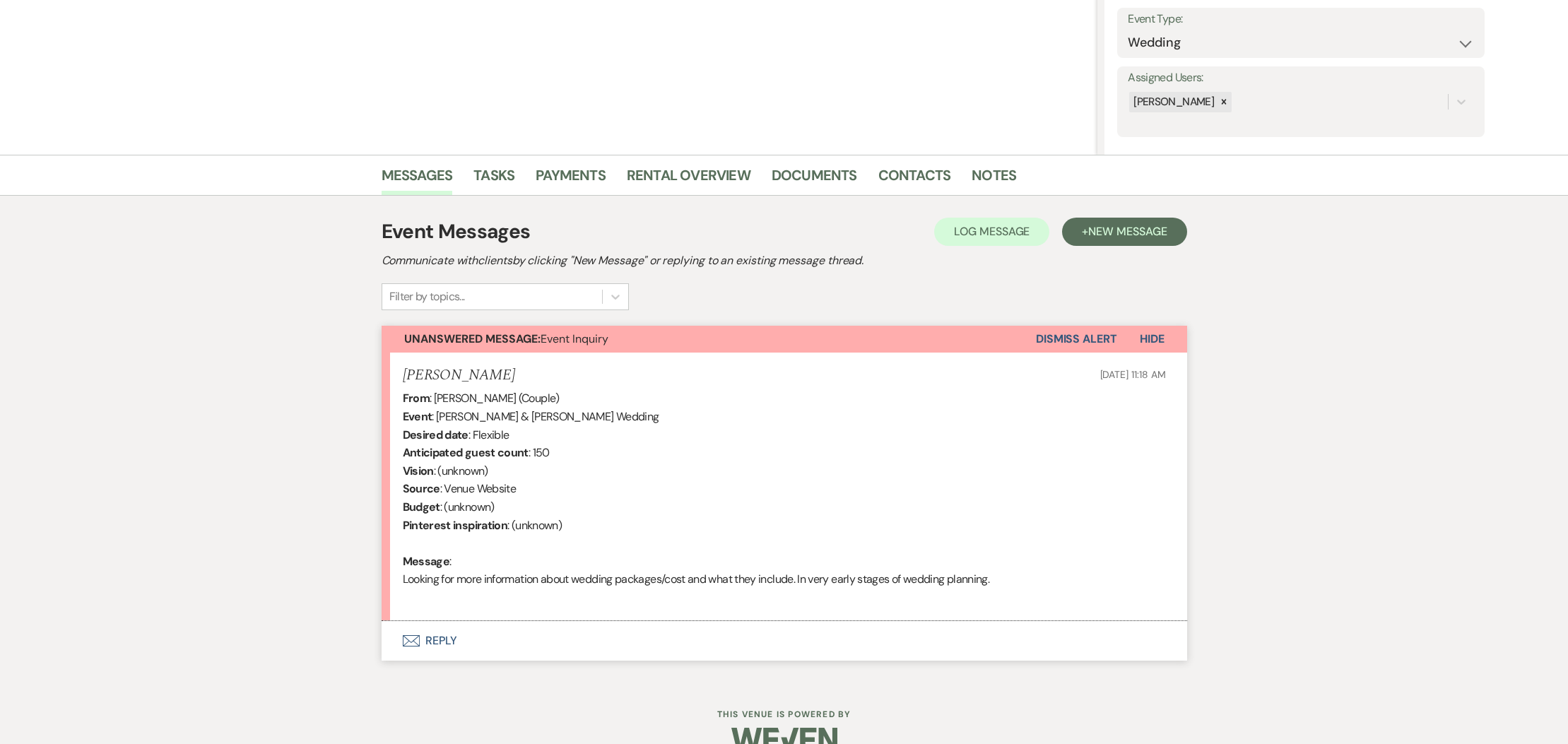
scroll to position [229, 0]
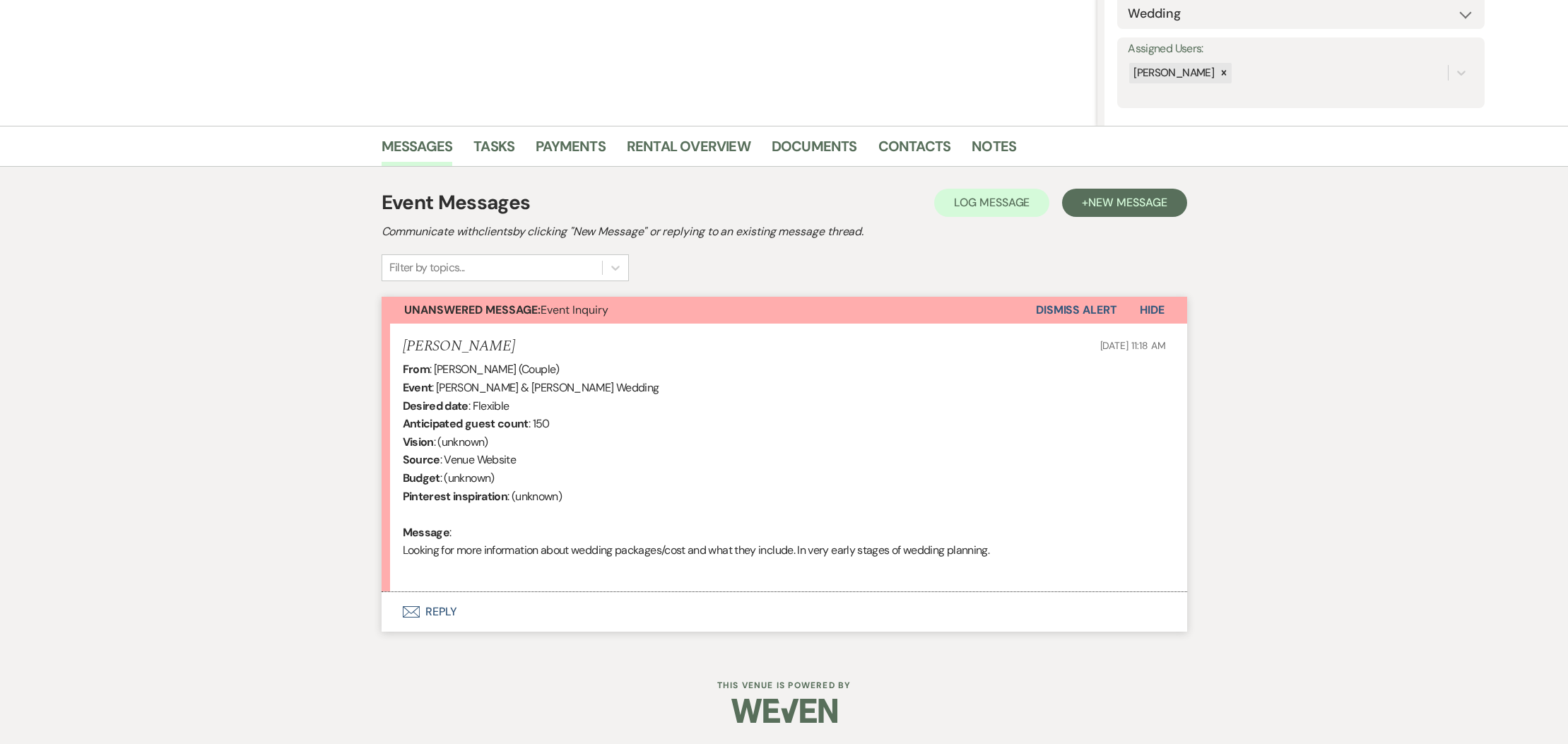
click at [431, 607] on button "Envelope Reply" at bounding box center [784, 612] width 805 height 40
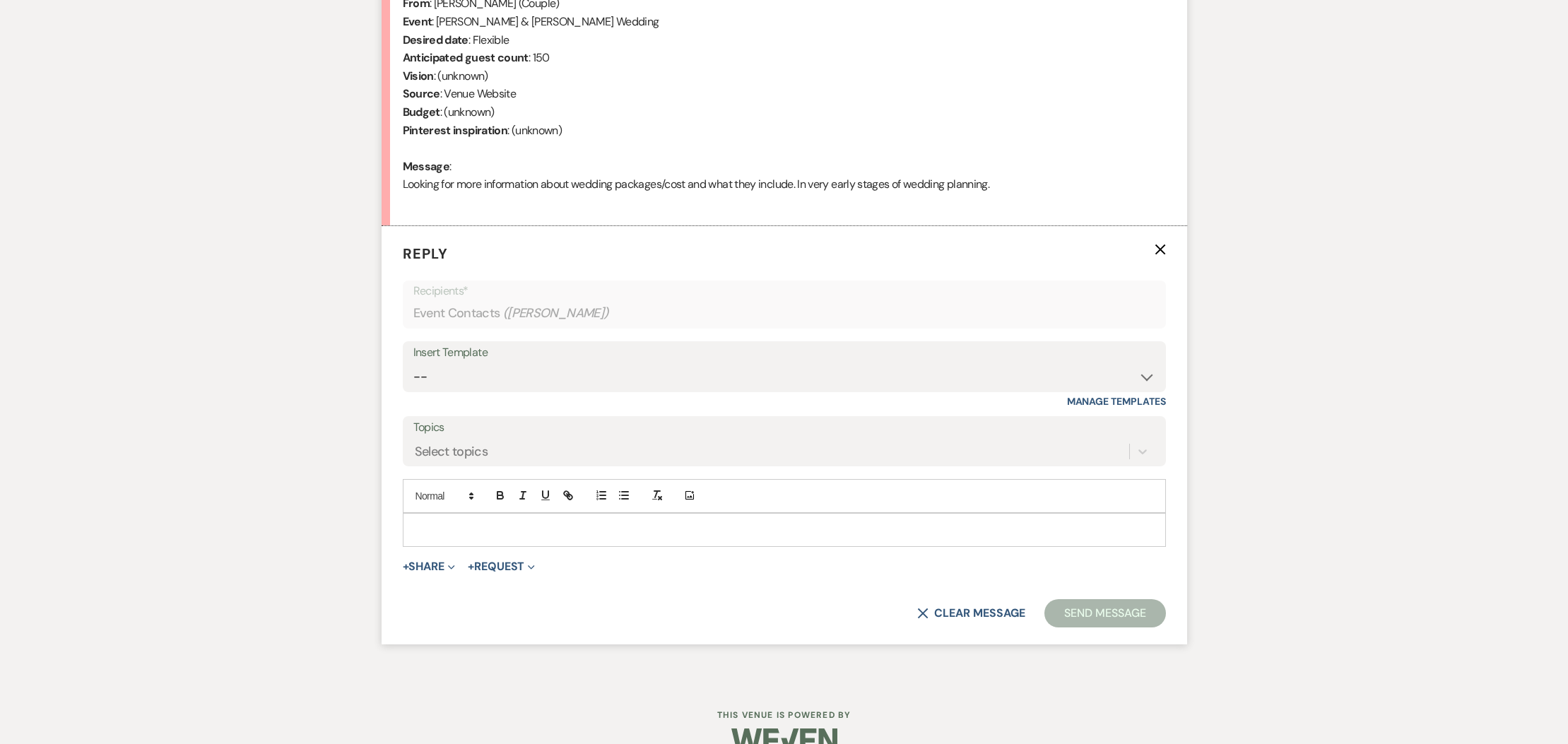
scroll to position [624, 0]
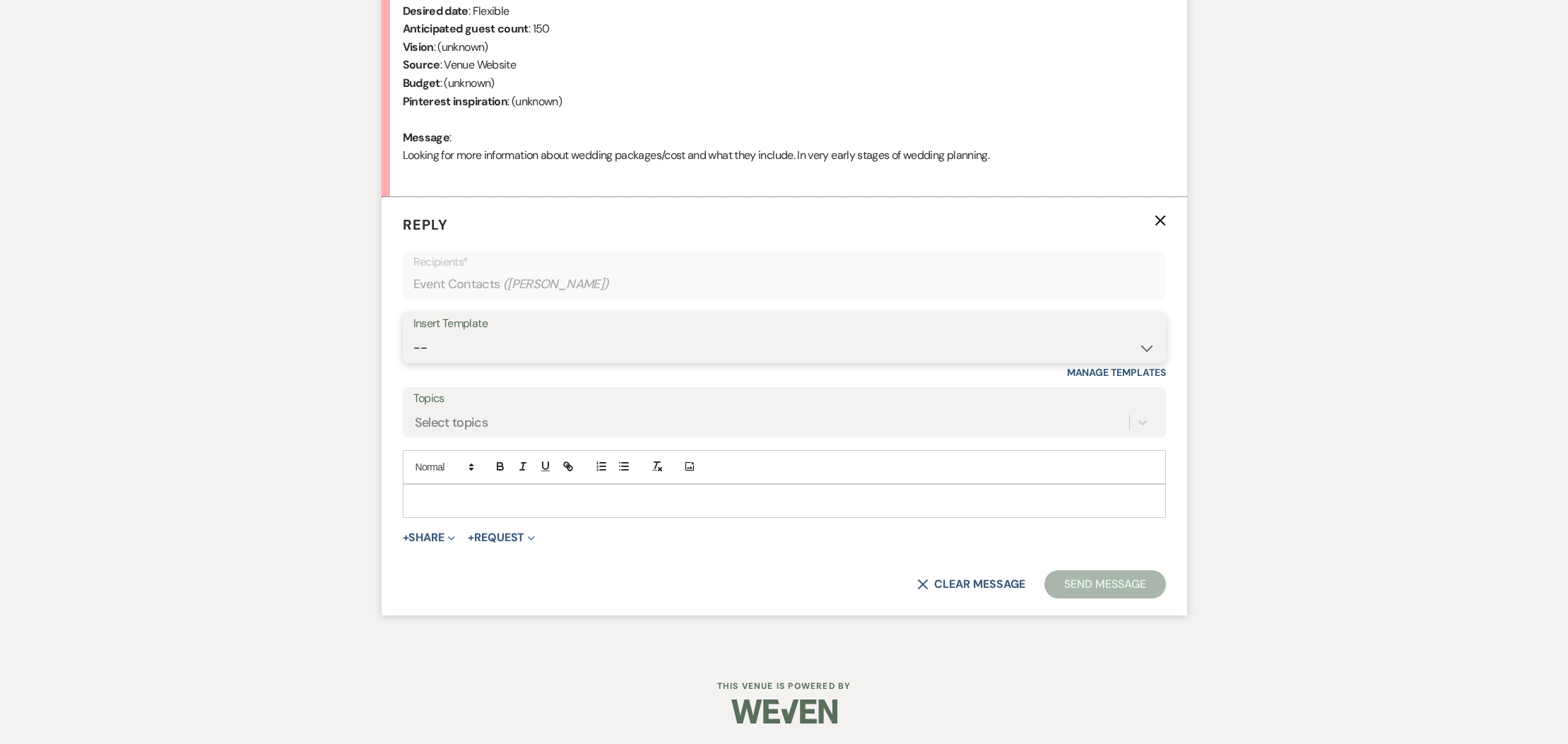
click at [509, 349] on select "-- Weven Planning Portal Introduction (Booked Events) Initial Inquiry Response …" at bounding box center [784, 348] width 742 height 28
select select "2020"
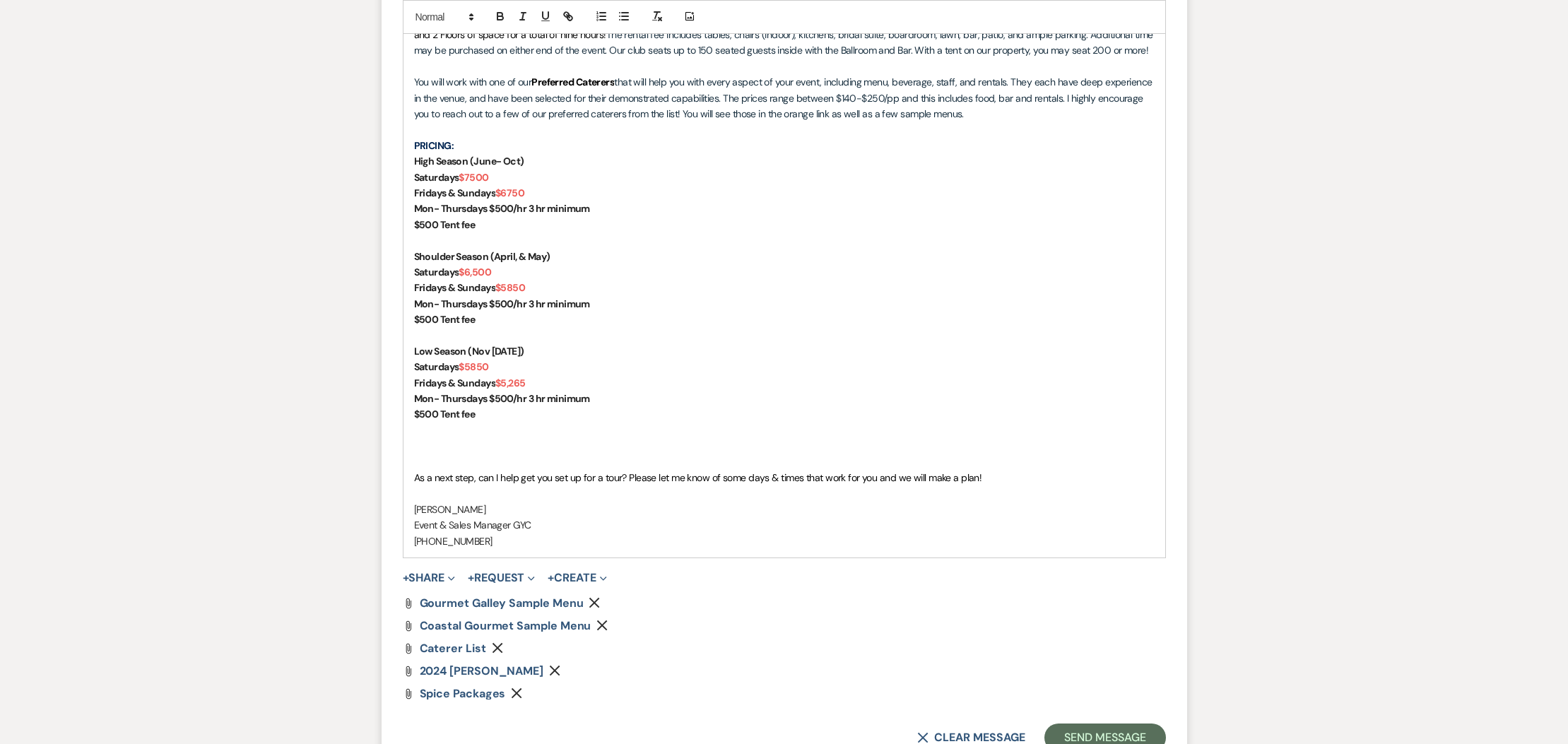
scroll to position [1199, 0]
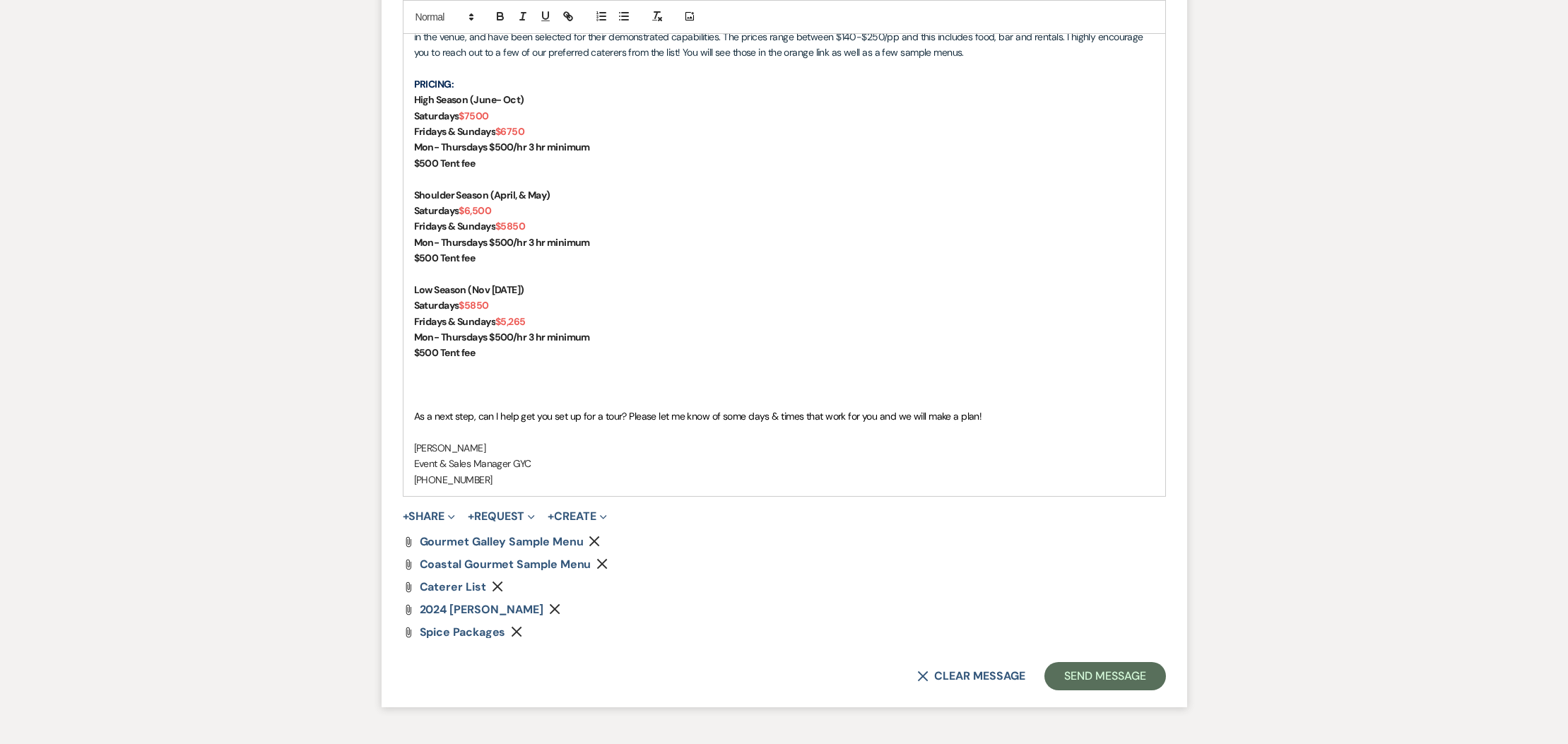
click at [560, 610] on icon "Remove" at bounding box center [554, 608] width 11 height 11
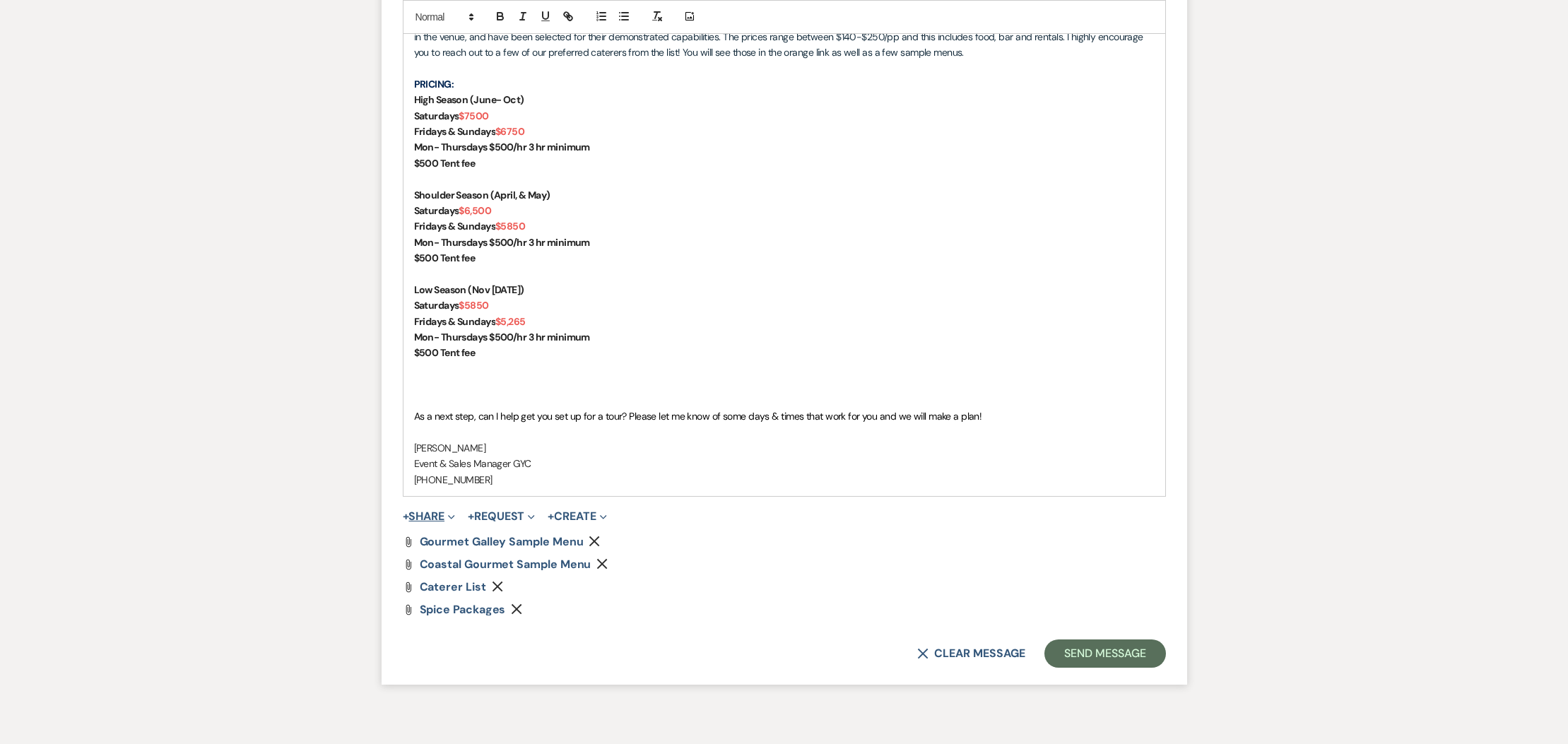
click at [444, 511] on button "+ Share Expand" at bounding box center [429, 516] width 53 height 11
drag, startPoint x: 497, startPoint y: 548, endPoint x: 583, endPoint y: 556, distance: 86.4
click at [497, 548] on span "Doc Upload Documents" at bounding box center [457, 544] width 80 height 15
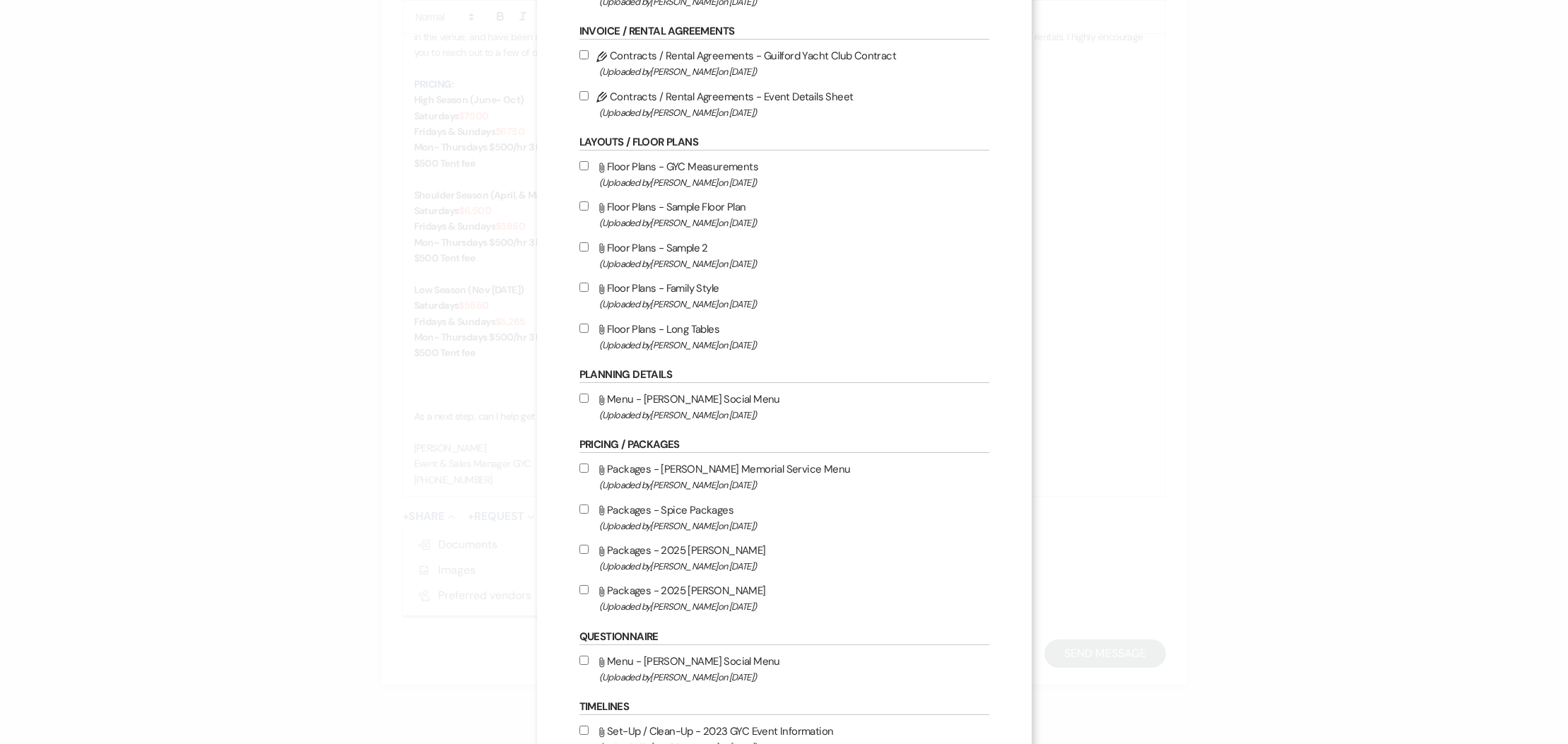
scroll to position [269, 0]
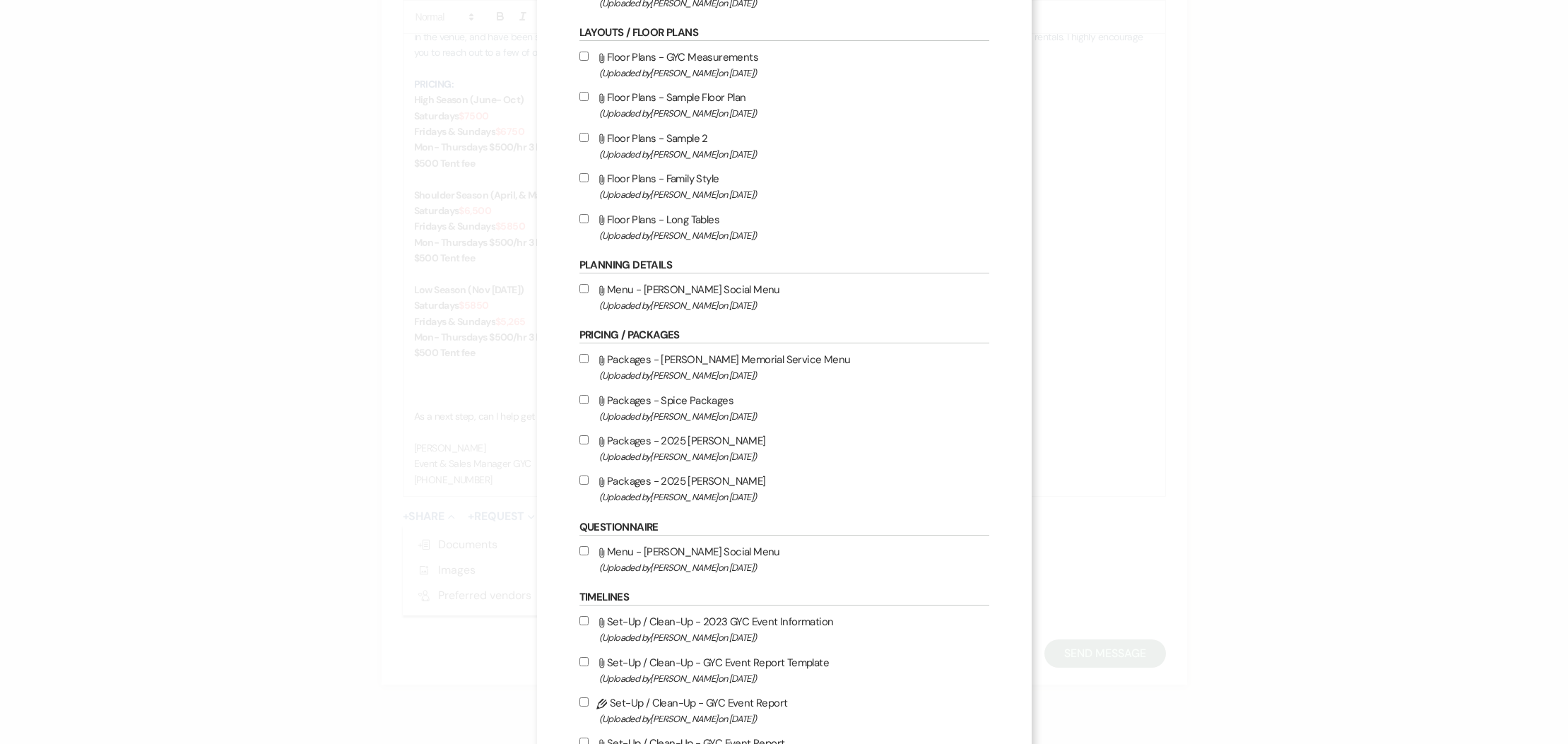
drag, startPoint x: 586, startPoint y: 476, endPoint x: 590, endPoint y: 485, distance: 9.8
click at [586, 476] on label "Attach File Packages - 2025 [PERSON_NAME] (Uploaded by [PERSON_NAME] on [DATE] )" at bounding box center [784, 489] width 410 height 33
click at [586, 476] on input "Attach File Packages - 2025 [PERSON_NAME] (Uploaded by [PERSON_NAME] on [DATE] )" at bounding box center [583, 480] width 9 height 9
checkbox input "true"
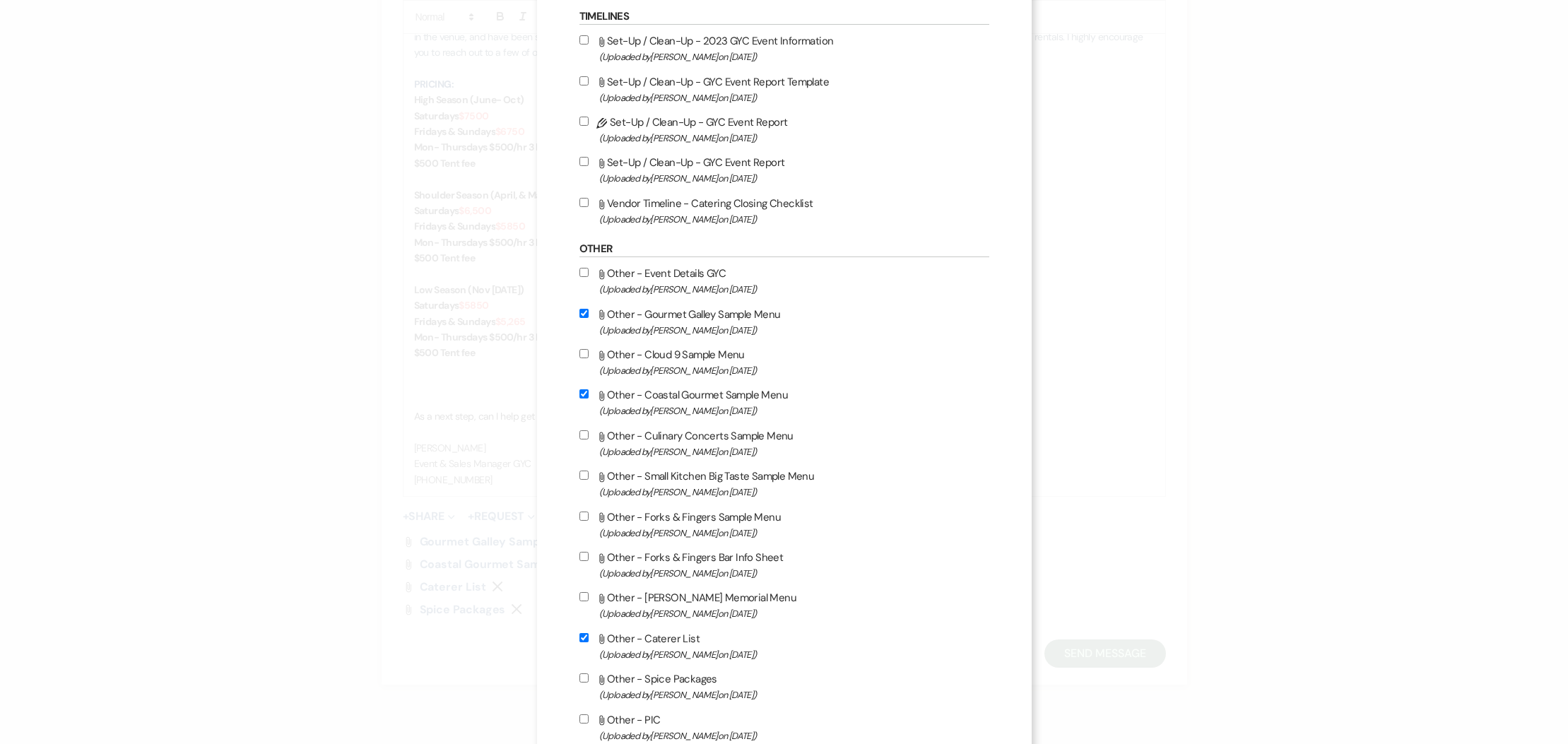
scroll to position [946, 0]
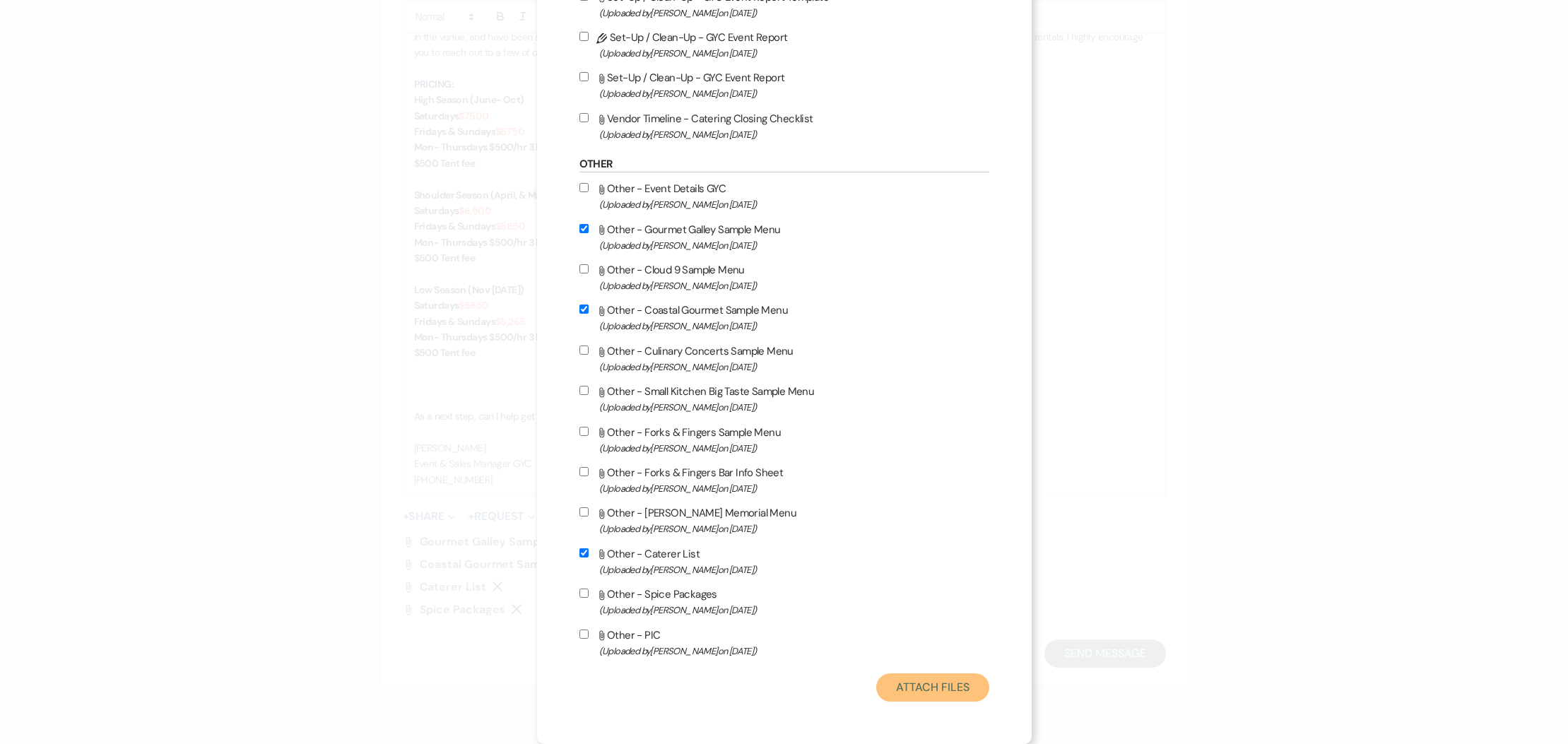
click at [930, 677] on button "Attach Files" at bounding box center [932, 687] width 112 height 28
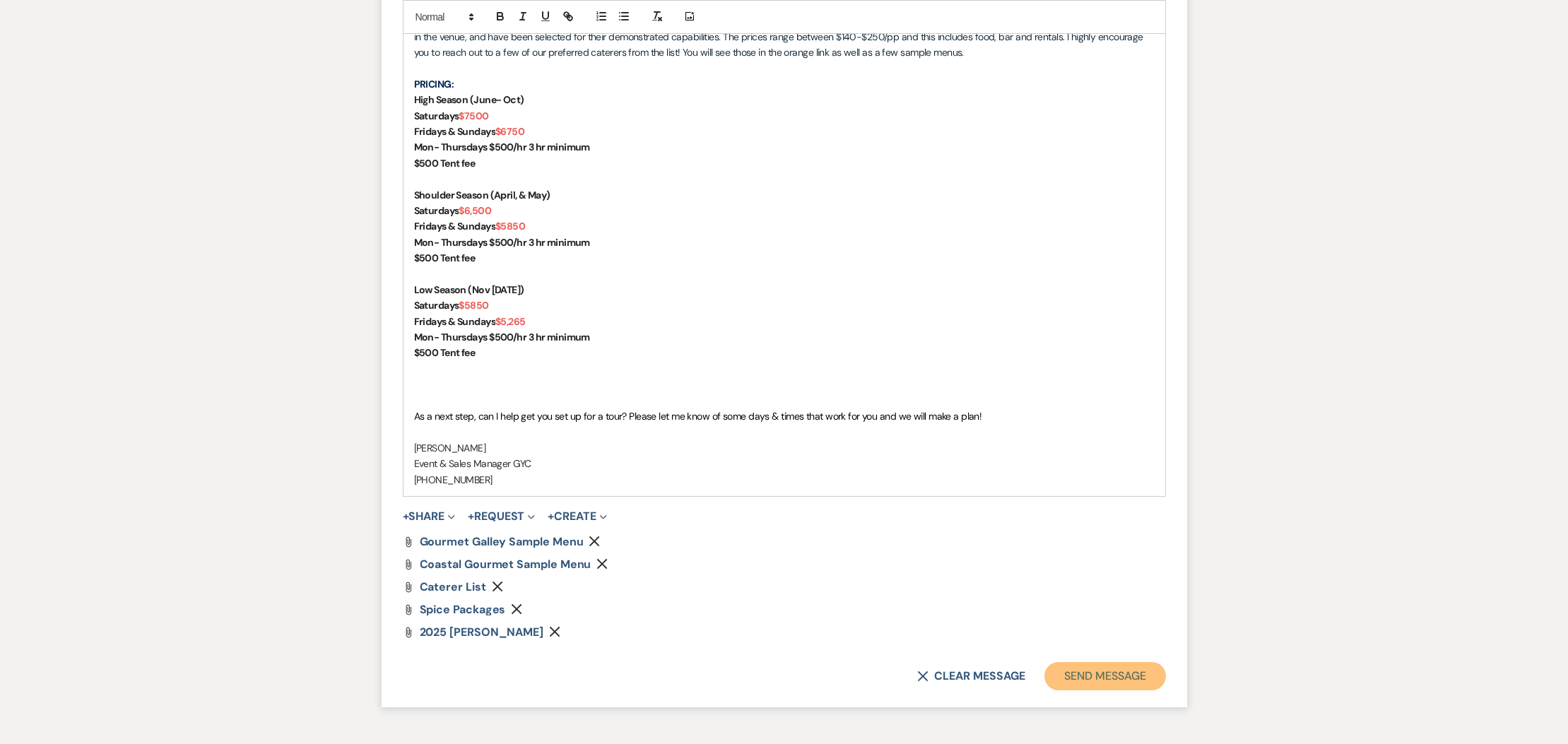
drag, startPoint x: 1079, startPoint y: 672, endPoint x: 1038, endPoint y: 664, distance: 41.8
click at [1078, 672] on button "Send Message" at bounding box center [1105, 676] width 121 height 28
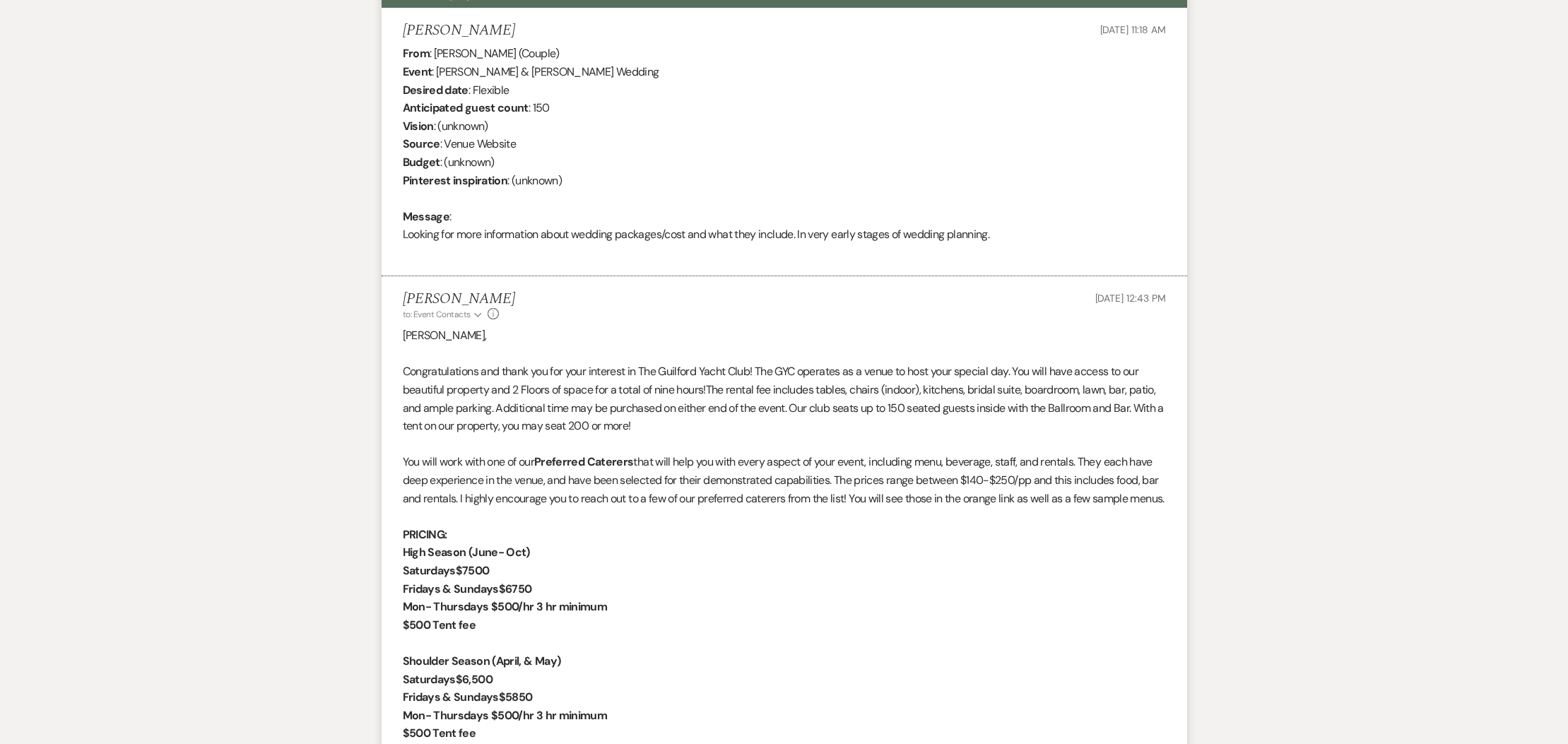
scroll to position [0, 0]
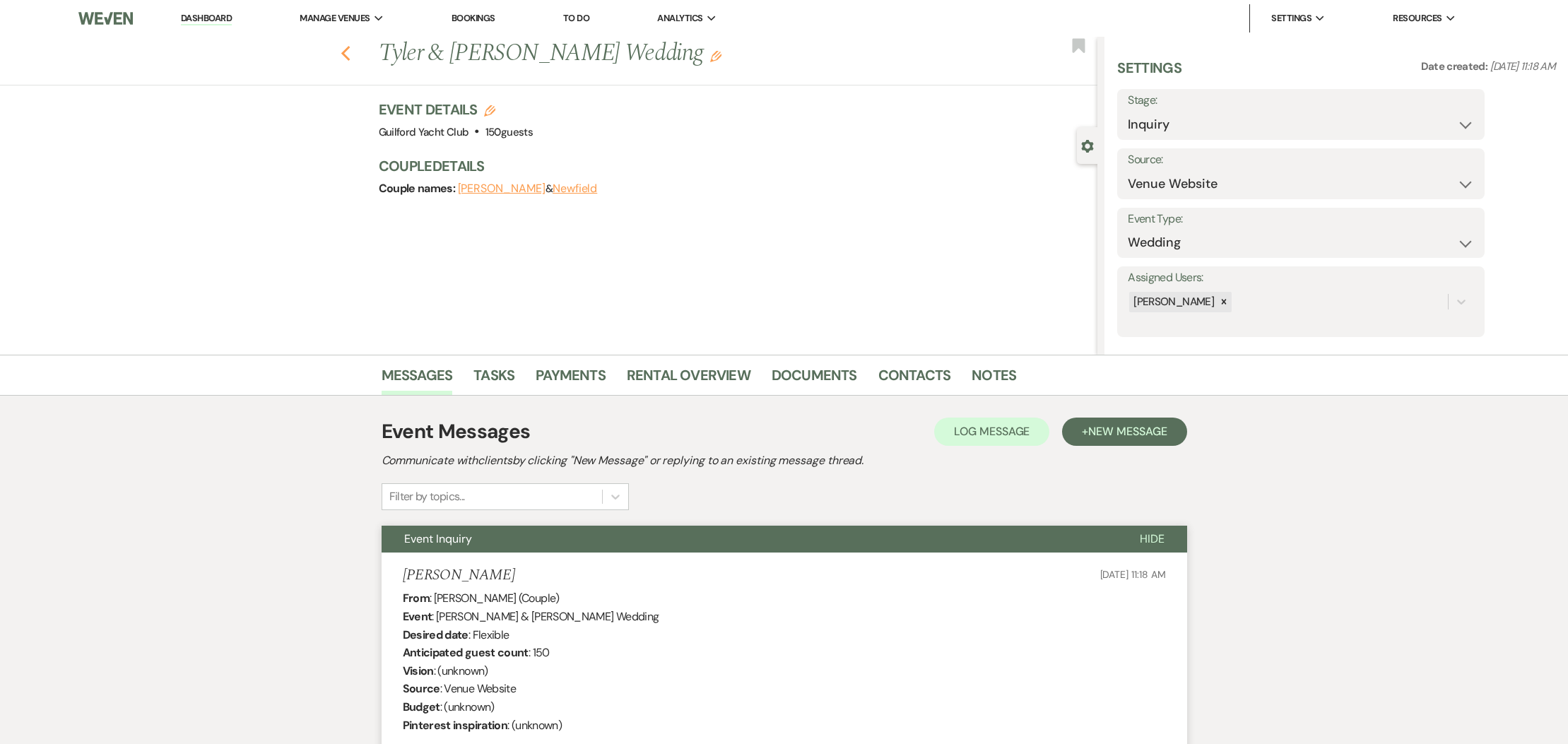
click at [345, 58] on use "button" at bounding box center [345, 54] width 9 height 16
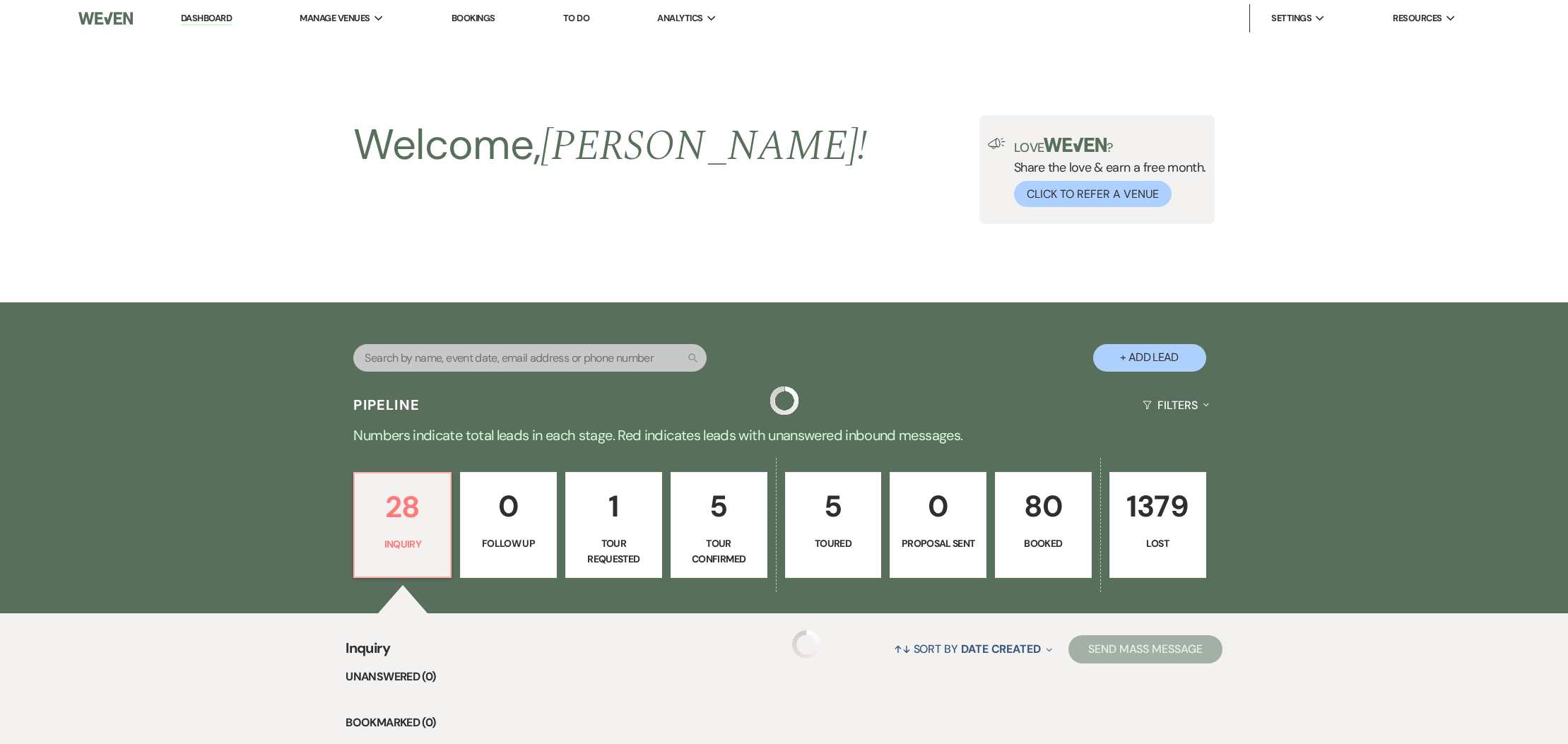
scroll to position [156, 0]
